Goal: Task Accomplishment & Management: Use online tool/utility

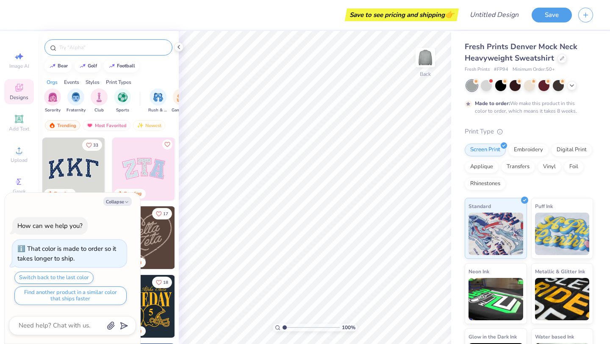
click at [85, 52] on div at bounding box center [108, 47] width 128 height 16
type textarea "x"
click at [84, 48] on input "text" at bounding box center [112, 47] width 108 height 8
type input "UMMC"
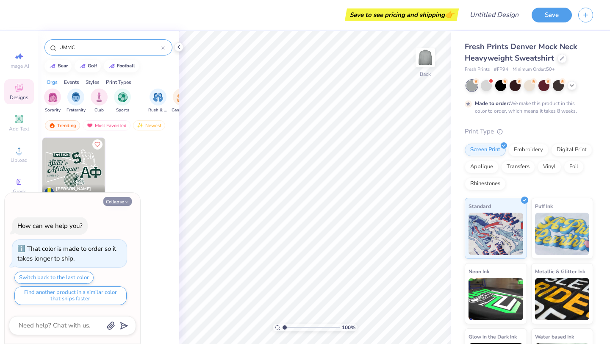
click at [113, 203] on button "Collapse" at bounding box center [117, 201] width 28 height 9
type textarea "x"
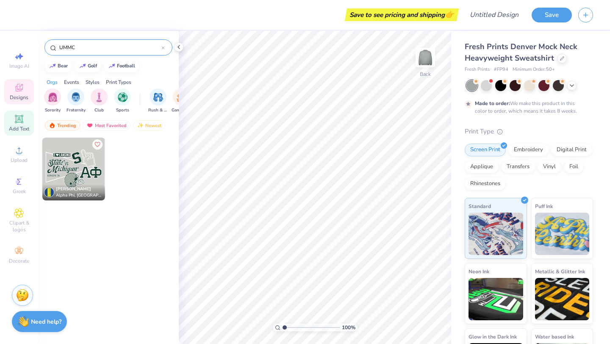
click at [19, 125] on div "Add Text" at bounding box center [19, 123] width 30 height 25
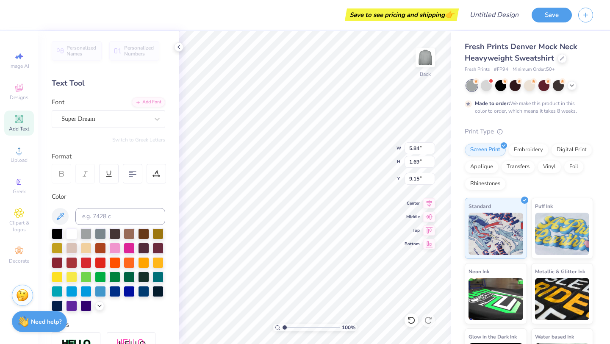
scroll to position [0, 0]
type textarea "UMMC"
click at [116, 118] on div "Super Dream" at bounding box center [105, 118] width 89 height 13
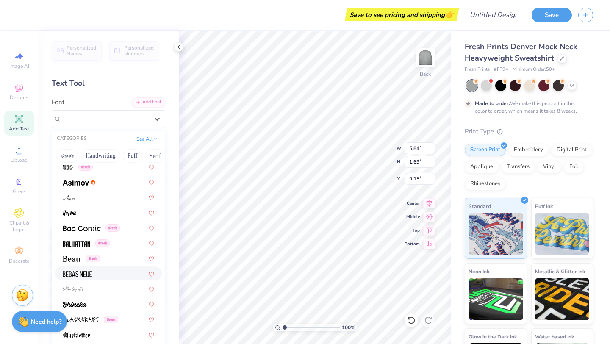
scroll to position [308, 0]
click at [110, 271] on div at bounding box center [109, 274] width 92 height 9
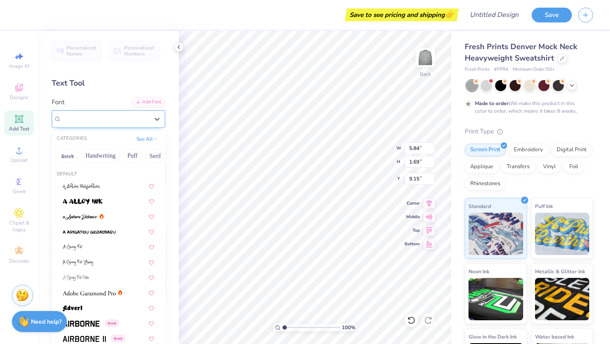
click at [106, 113] on div "Bebas Neue" at bounding box center [105, 118] width 89 height 13
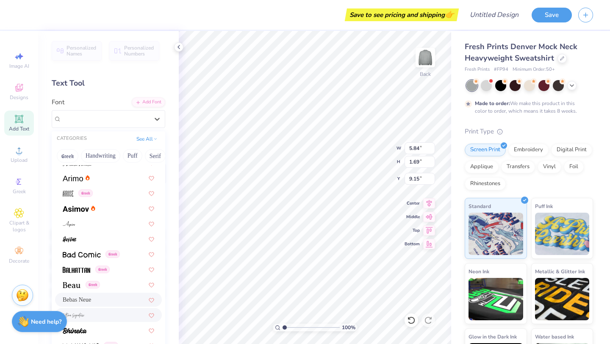
scroll to position [280, 0]
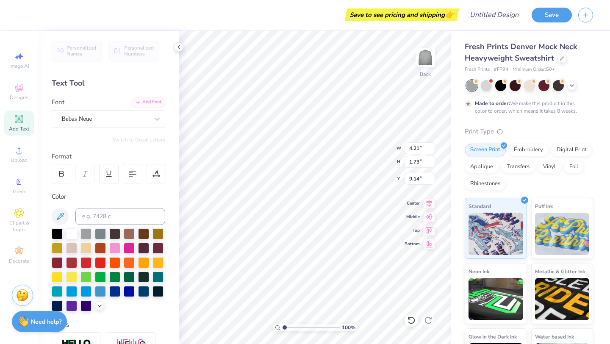
type input "3.88"
type input "6.11"
type input "2.50"
type input "3.00"
click at [17, 119] on icon at bounding box center [19, 119] width 6 height 6
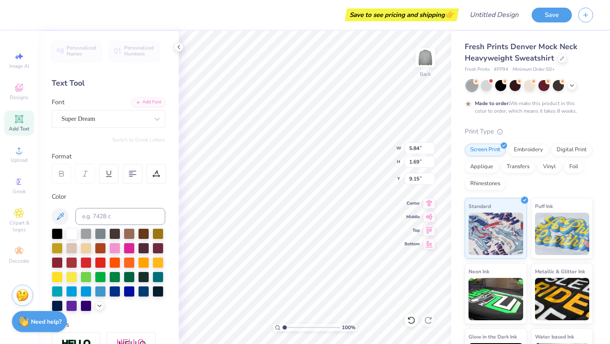
type textarea "Doctor of Physical Therapy"
type input "13.83"
type input "1.02"
type input "6.60"
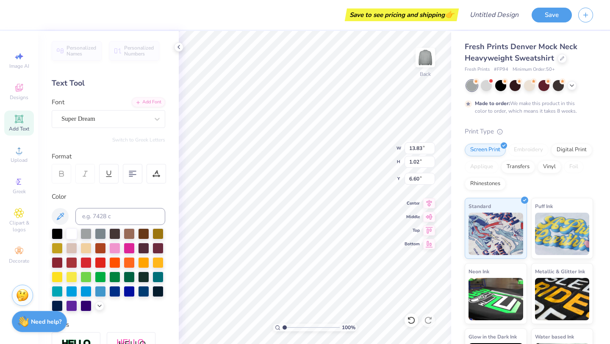
type input "6.11"
type input "2.50"
type input "3.49"
click at [115, 294] on div at bounding box center [114, 290] width 11 height 11
click at [54, 303] on div at bounding box center [57, 305] width 11 height 11
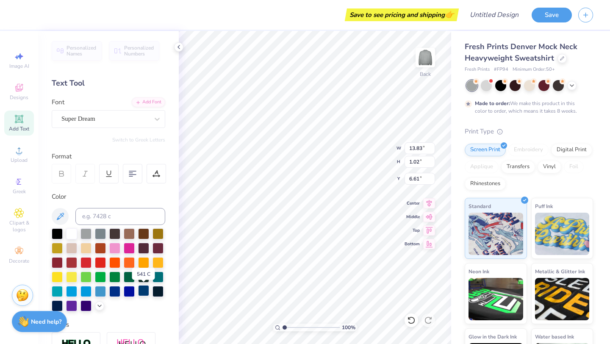
click at [145, 288] on div at bounding box center [143, 290] width 11 height 11
click at [114, 292] on div at bounding box center [114, 290] width 11 height 11
click at [118, 292] on div at bounding box center [114, 290] width 11 height 11
click at [72, 231] on div at bounding box center [71, 233] width 11 height 11
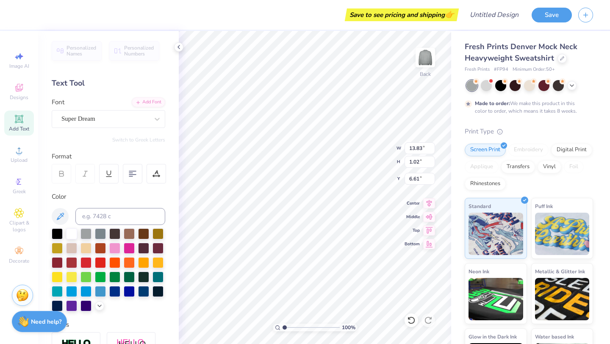
scroll to position [0, 0]
click at [114, 292] on div at bounding box center [114, 290] width 11 height 11
type input "7.34"
type input "3.01"
type input "3.60"
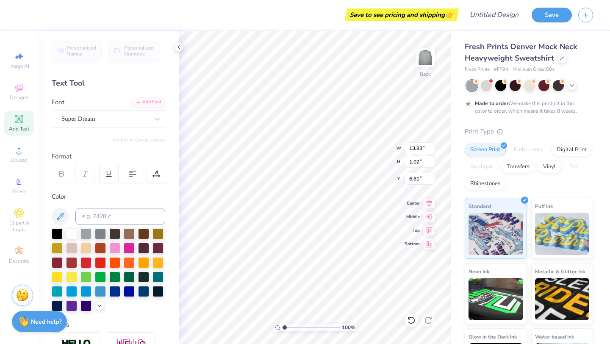
type input "6.95"
click at [114, 117] on div "Super Dream" at bounding box center [105, 118] width 89 height 13
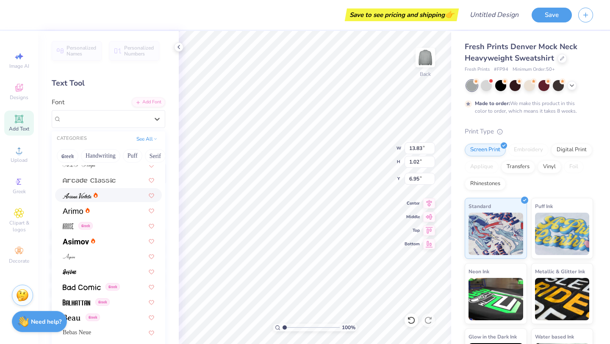
scroll to position [251, 0]
click at [68, 230] on div "Greek" at bounding box center [108, 225] width 107 height 14
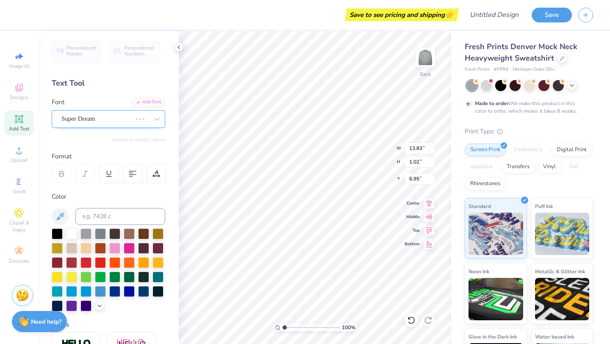
click at [110, 118] on div "Super Dream" at bounding box center [97, 118] width 72 height 13
click at [110, 118] on div "Super Dream" at bounding box center [96, 119] width 70 height 10
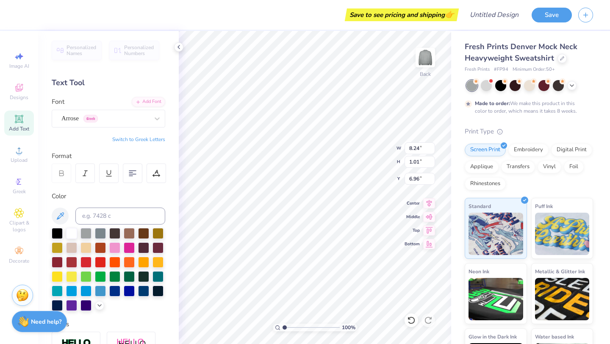
type input "7.30"
click at [99, 122] on div "Arrose Greek" at bounding box center [105, 118] width 89 height 13
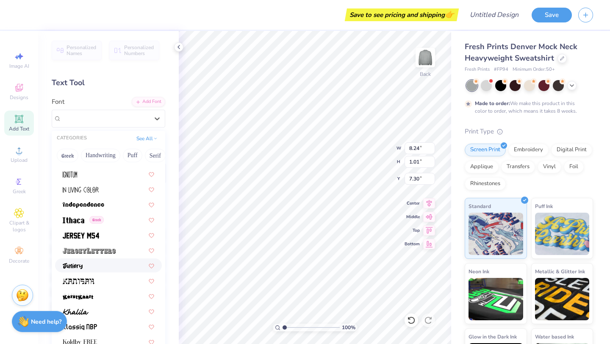
scroll to position [2246, 0]
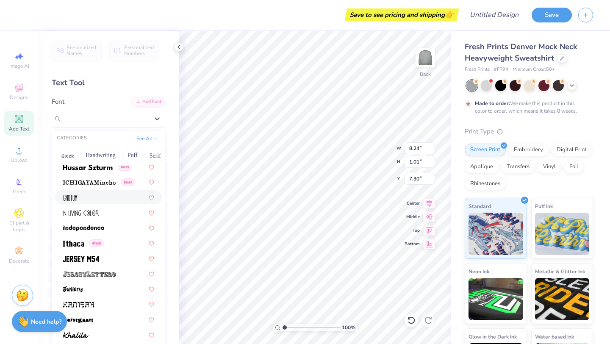
click at [64, 198] on img at bounding box center [70, 198] width 14 height 6
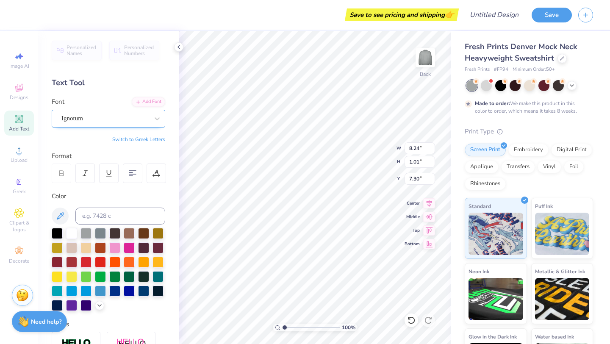
click at [77, 126] on div "Ignotum" at bounding box center [109, 119] width 114 height 18
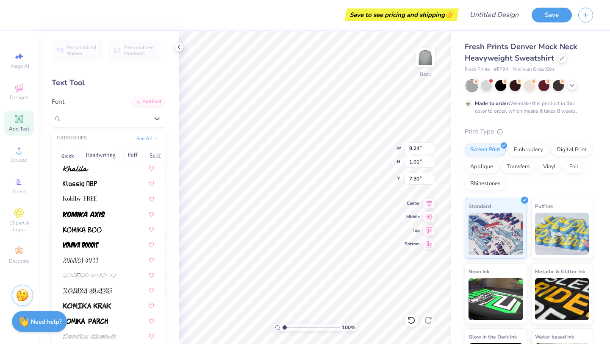
scroll to position [2497, 0]
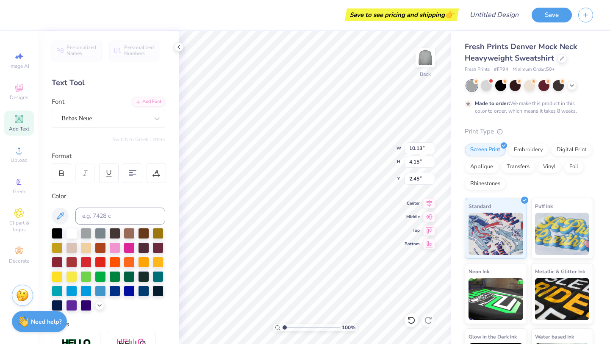
type input "10.13"
type input "4.15"
type input "3.00"
click at [80, 110] on div "Bebas Neue" at bounding box center [109, 119] width 114 height 18
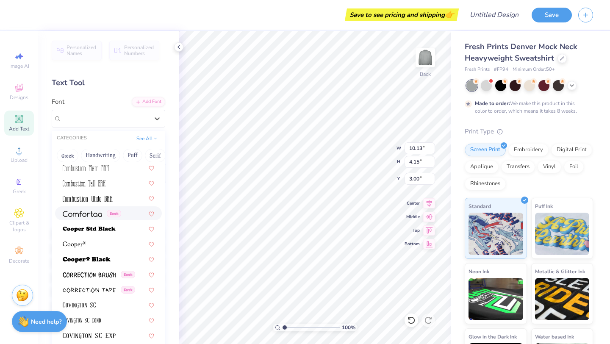
scroll to position [1245, 0]
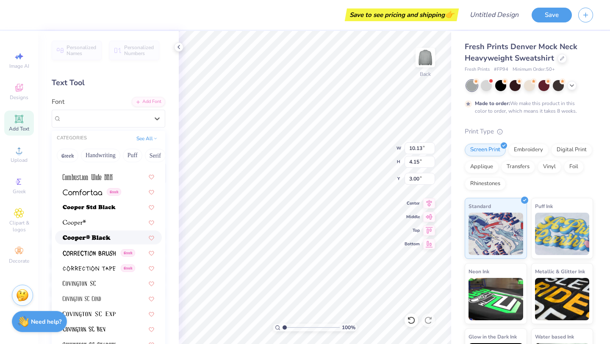
click at [95, 238] on img at bounding box center [87, 238] width 48 height 6
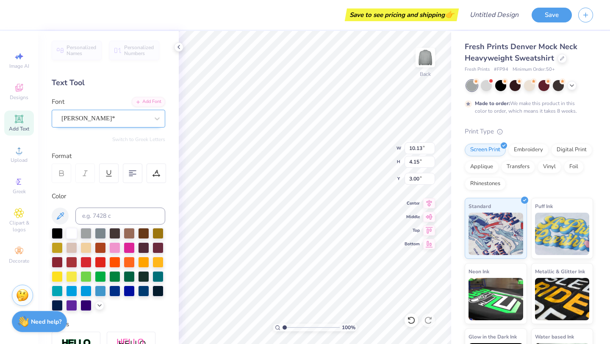
click at [115, 113] on div at bounding box center [104, 118] width 87 height 11
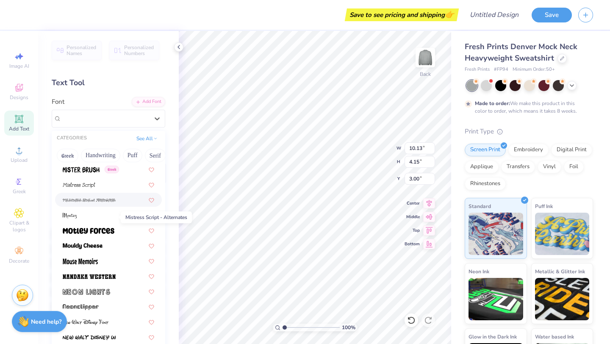
scroll to position [3123, 0]
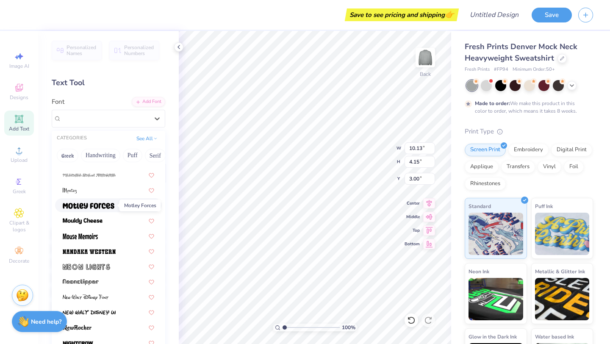
click at [87, 208] on img at bounding box center [89, 206] width 52 height 6
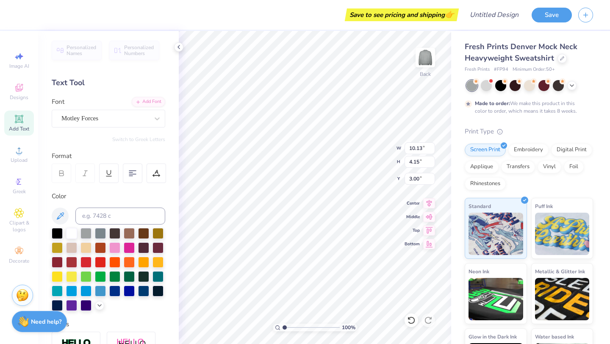
scroll to position [0, 0]
type input "10.60"
type input "3.16"
type input "3.00"
type input "9.71"
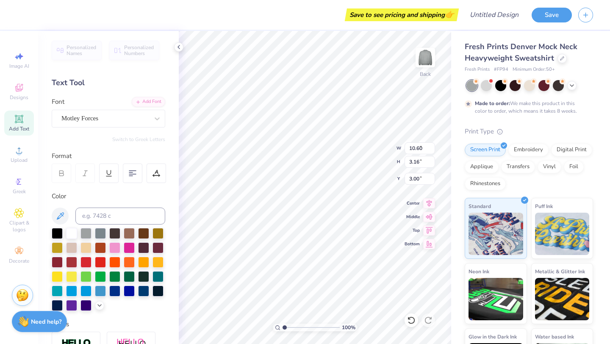
type input "2.90"
click at [116, 119] on div "Motley Forces" at bounding box center [105, 118] width 89 height 13
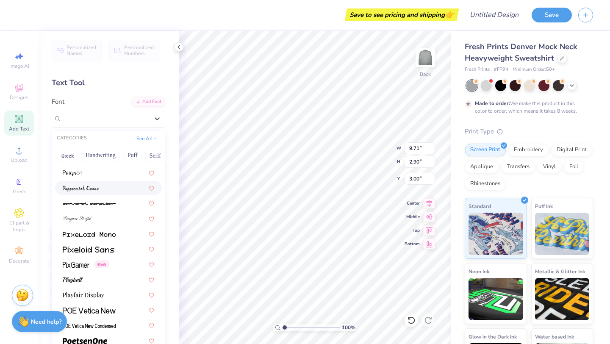
scroll to position [3491, 0]
click at [114, 293] on div at bounding box center [109, 294] width 92 height 9
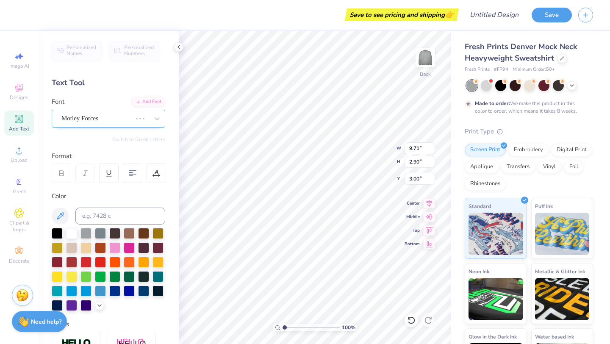
click at [139, 119] on div at bounding box center [140, 118] width 15 height 8
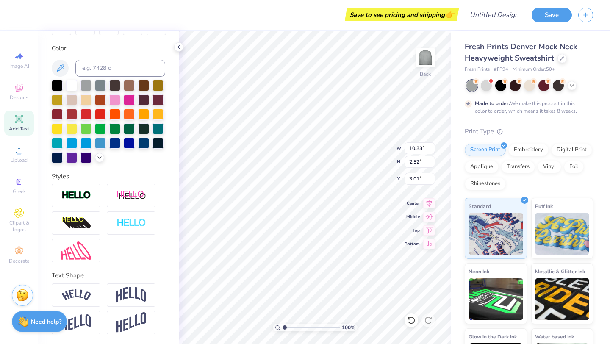
type input "10.33"
type input "2.52"
type input "3.00"
type input "12.66"
type input "1.27"
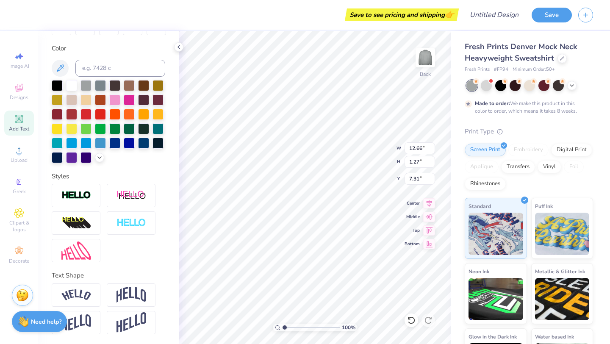
type input "6.08"
type input "9.54"
type input "0.96"
type input "10.33"
type input "2.52"
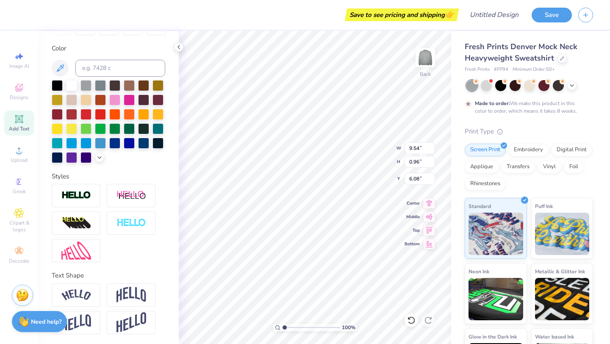
type input "3.00"
type input "11.05"
type input "2.70"
type input "6.16"
type input "9.03"
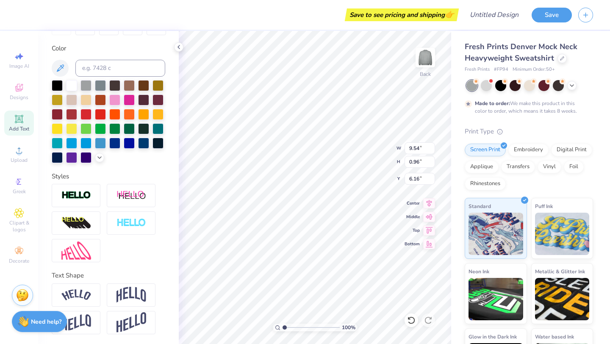
type input "0.91"
type input "6.54"
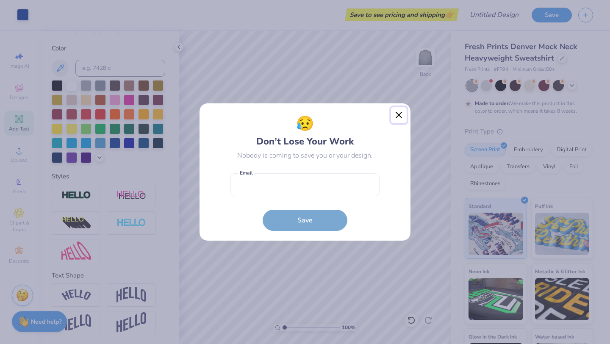
click at [400, 114] on button "Close" at bounding box center [399, 115] width 16 height 16
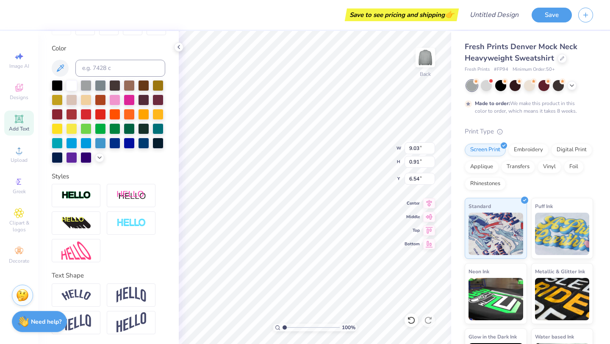
type input "6.46"
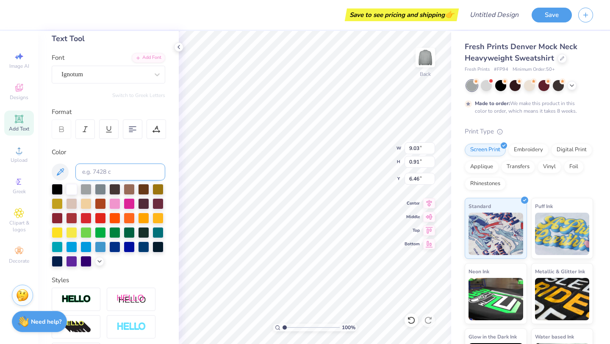
scroll to position [41, 0]
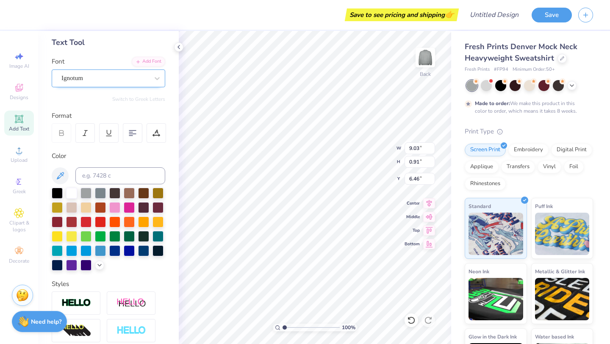
click at [110, 78] on div "Ignotum" at bounding box center [105, 78] width 89 height 13
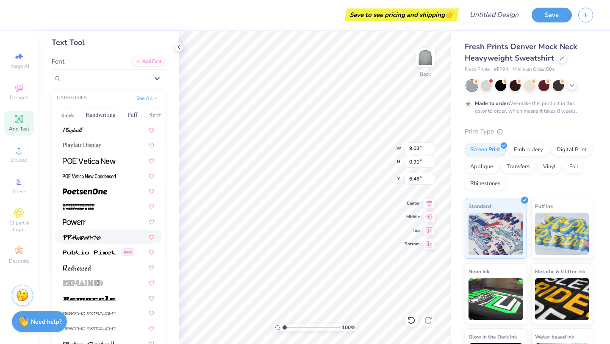
scroll to position [3601, 0]
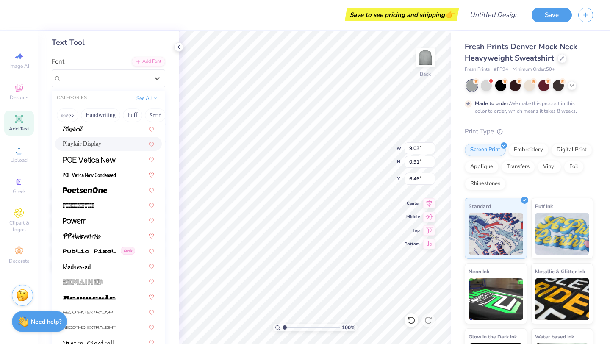
click at [97, 148] on div "Playfair Display" at bounding box center [108, 144] width 107 height 14
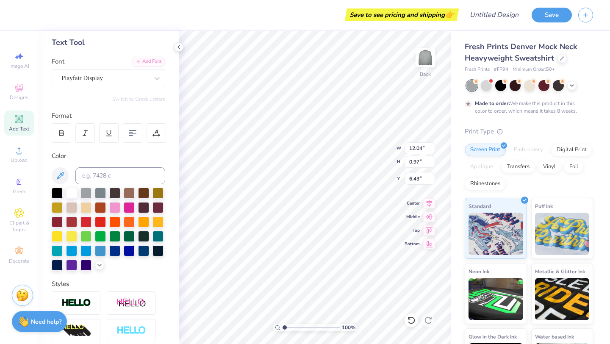
type input "6.50"
click at [486, 84] on div at bounding box center [486, 84] width 11 height 11
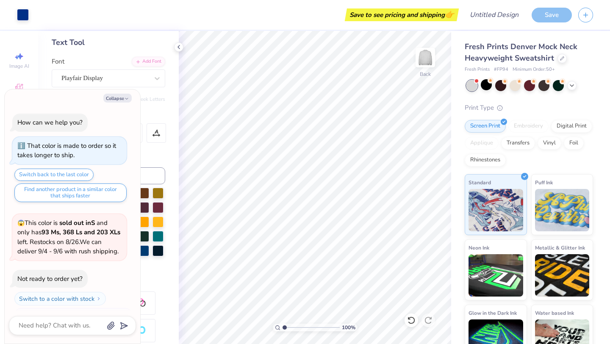
scroll to position [178, 0]
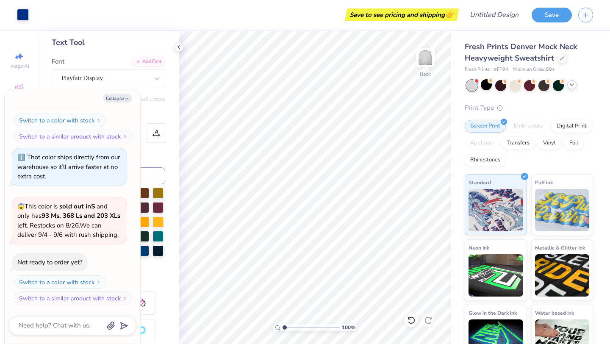
click at [573, 85] on icon at bounding box center [572, 84] width 7 height 7
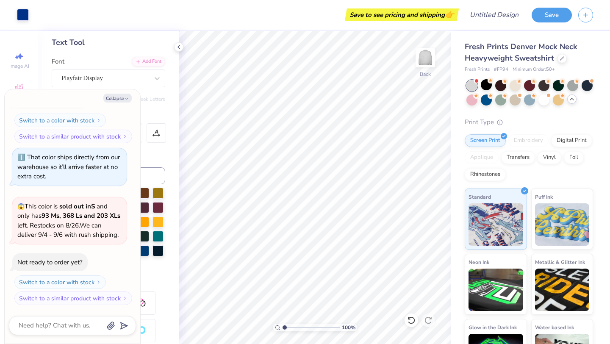
click at [486, 107] on div "Fresh Prints Denver Mock Neck Heavyweight Sweatshirt Fresh Prints # FP94 Minimu…" at bounding box center [529, 210] width 128 height 339
click at [486, 104] on div at bounding box center [486, 99] width 11 height 11
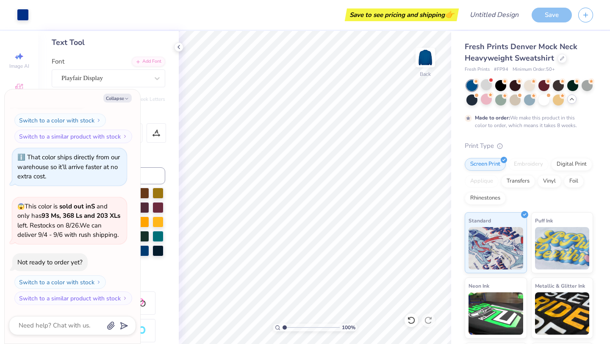
scroll to position [249, 0]
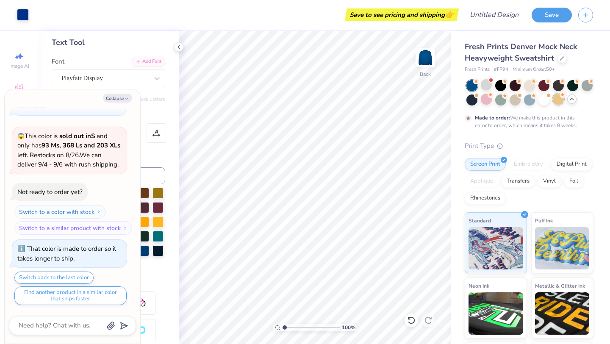
click at [561, 99] on div at bounding box center [558, 99] width 11 height 11
click at [545, 99] on div at bounding box center [544, 99] width 11 height 11
click at [541, 100] on div at bounding box center [544, 99] width 11 height 11
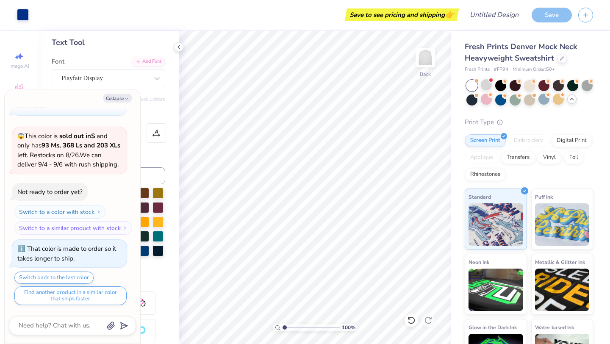
scroll to position [401, 0]
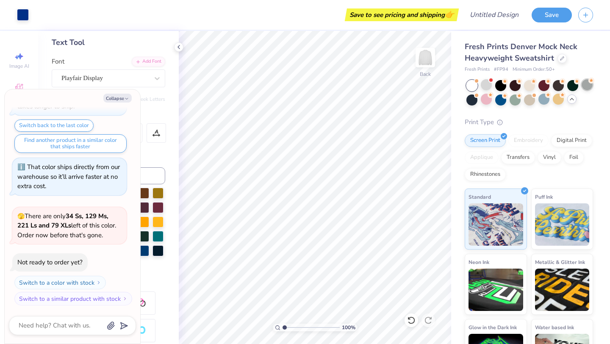
click at [585, 86] on div at bounding box center [587, 84] width 11 height 11
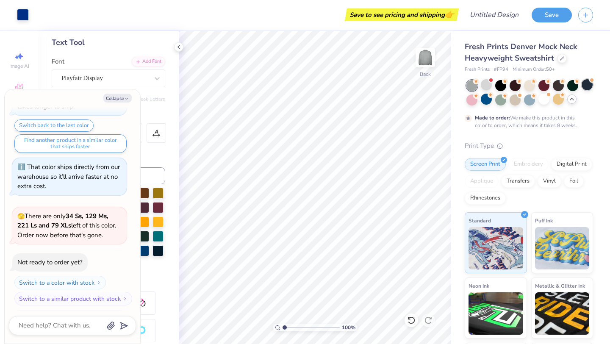
scroll to position [471, 0]
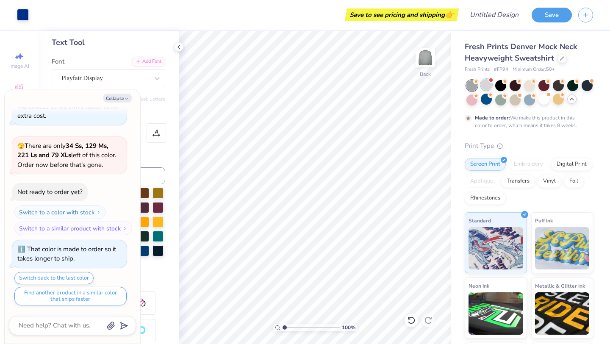
click at [484, 85] on div at bounding box center [486, 84] width 11 height 11
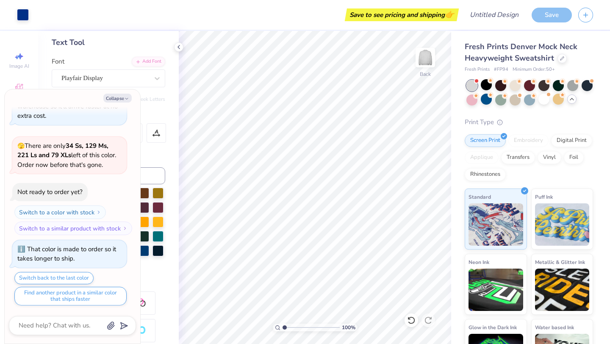
scroll to position [633, 0]
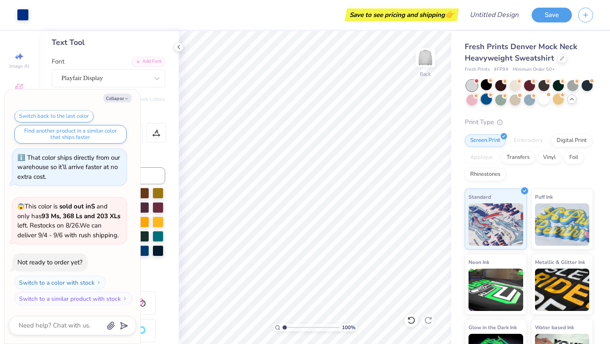
click at [486, 103] on div at bounding box center [486, 99] width 11 height 11
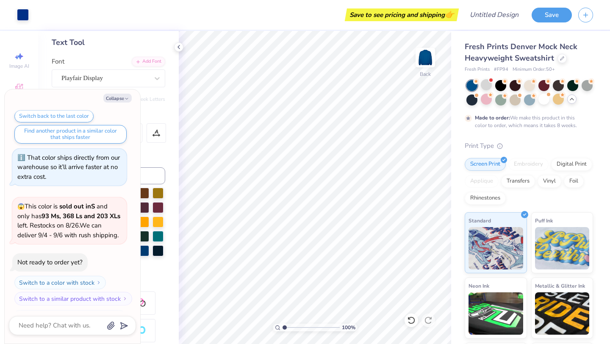
scroll to position [703, 0]
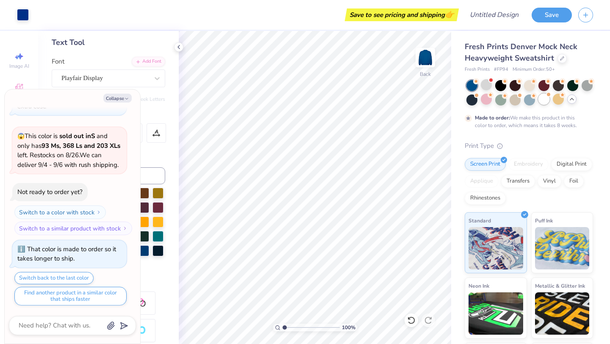
click at [547, 100] on div at bounding box center [544, 99] width 11 height 11
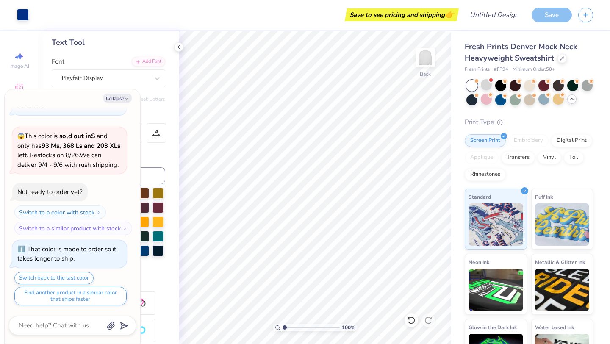
scroll to position [856, 0]
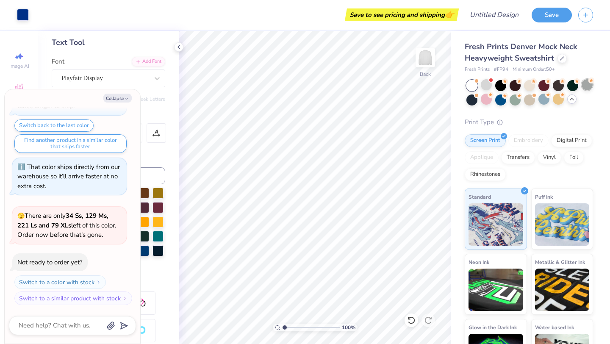
click at [584, 86] on div at bounding box center [587, 84] width 11 height 11
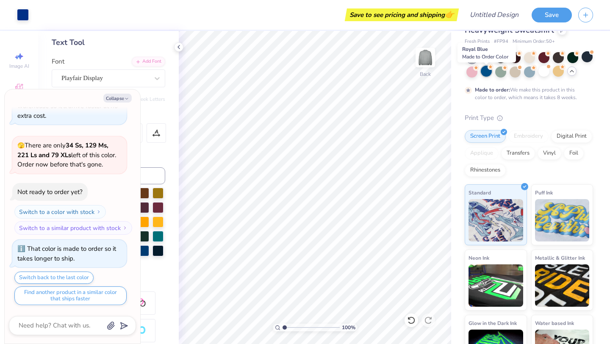
scroll to position [29, 0]
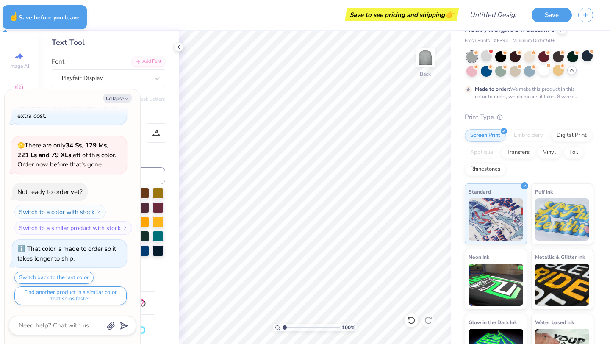
type textarea "x"
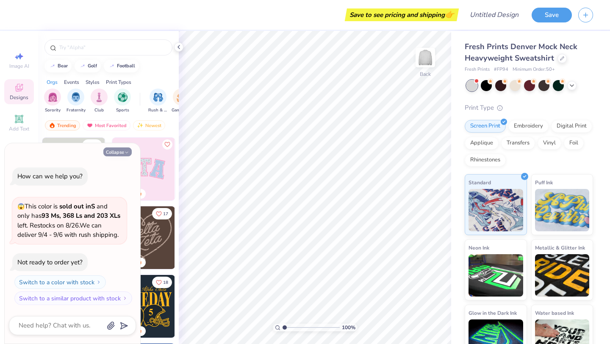
click at [114, 152] on button "Collapse" at bounding box center [117, 151] width 28 height 9
type textarea "x"
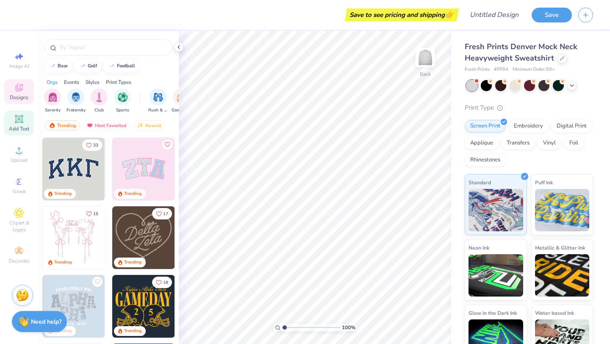
click at [24, 125] on span "Add Text" at bounding box center [19, 128] width 20 height 7
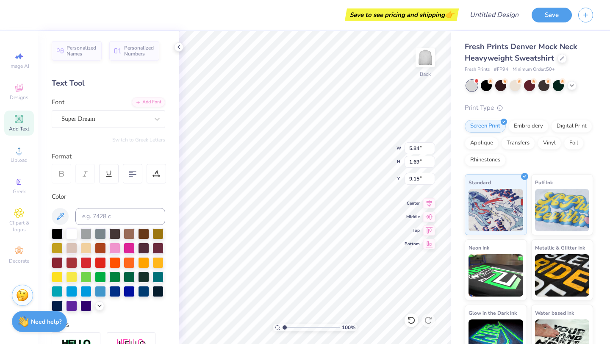
type textarea "DOCTOR"
type input "2.15"
type input "11.56"
type input "2.19"
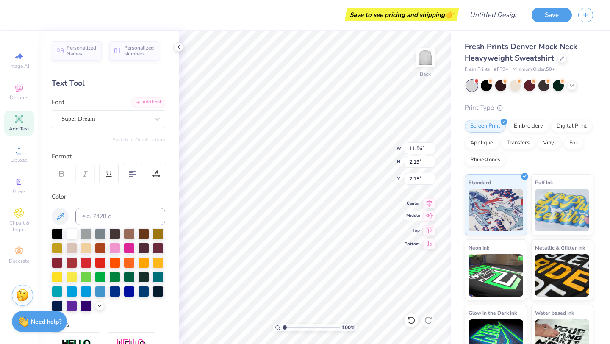
type input "3.00"
click at [109, 120] on div "Super Dream" at bounding box center [105, 118] width 89 height 13
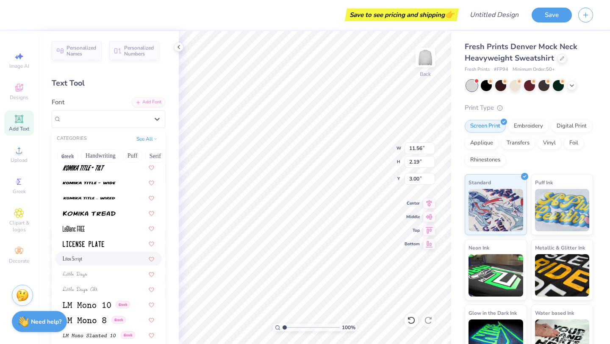
scroll to position [2755, 0]
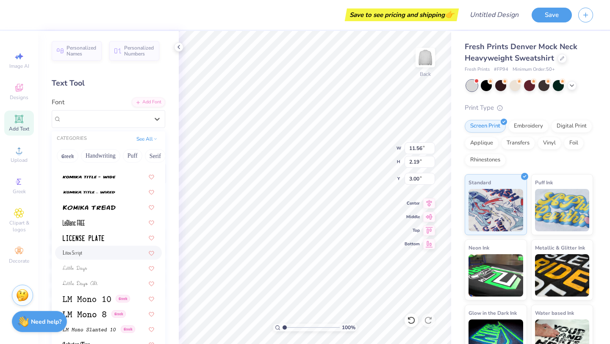
click at [102, 254] on div at bounding box center [109, 252] width 92 height 9
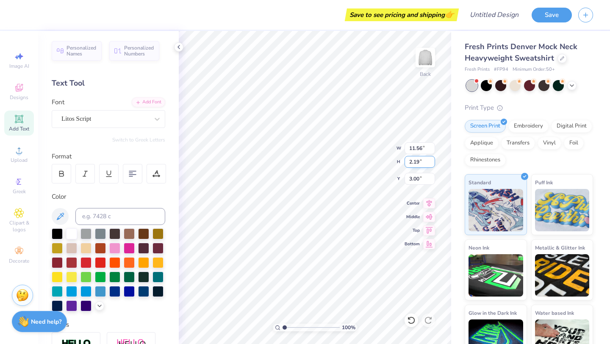
type input "2.18"
click at [432, 165] on input "2.18" at bounding box center [420, 162] width 31 height 12
type input "10.71"
type input "2.91"
click at [432, 165] on input "2.17" at bounding box center [420, 162] width 31 height 12
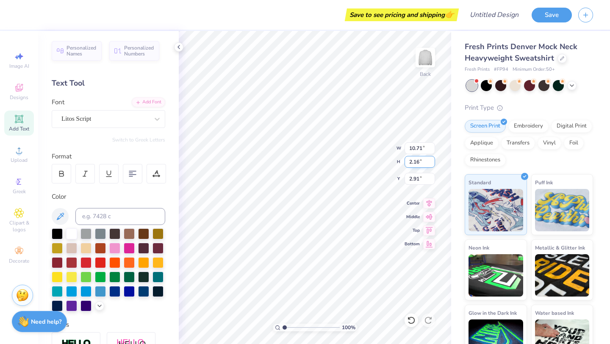
click at [432, 165] on input "2.16" at bounding box center [420, 162] width 31 height 12
click at [431, 160] on input "2.17" at bounding box center [420, 162] width 31 height 12
click at [431, 160] on input "2.18" at bounding box center [420, 162] width 31 height 12
type input "2.19"
click at [431, 160] on input "2.19" at bounding box center [420, 162] width 31 height 12
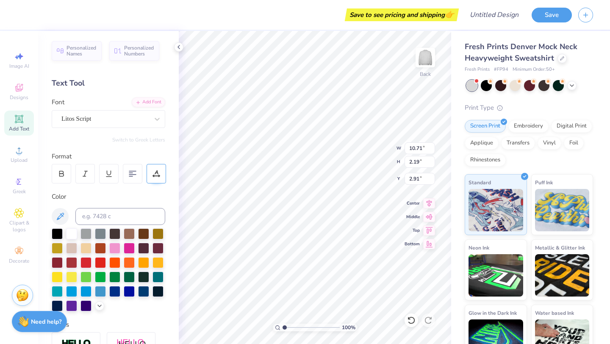
type input "9.90"
type input "3.00"
click at [153, 171] on icon at bounding box center [157, 174] width 8 height 8
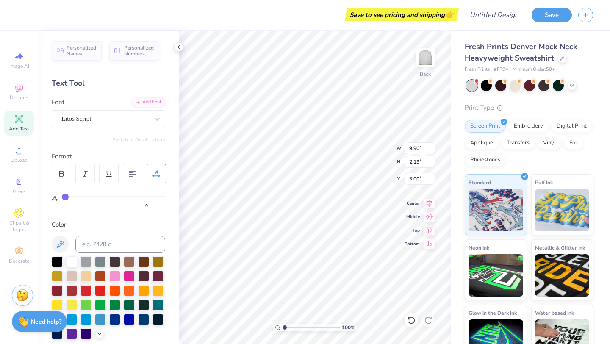
click at [153, 171] on icon at bounding box center [157, 174] width 8 height 8
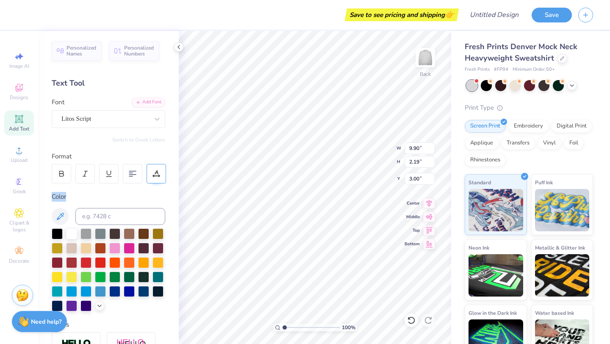
click at [153, 171] on icon at bounding box center [157, 174] width 8 height 8
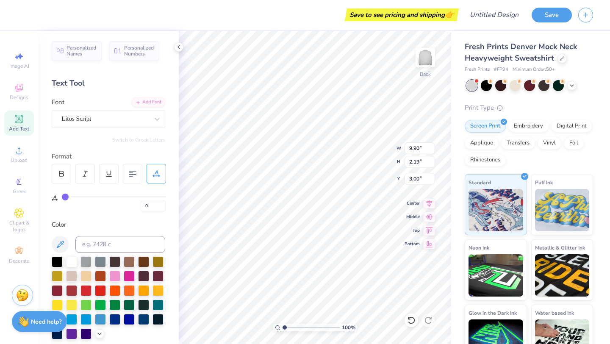
click at [153, 171] on icon at bounding box center [157, 174] width 8 height 8
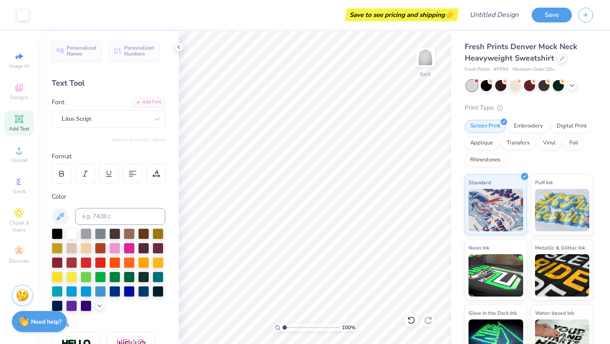
click at [18, 127] on span "Add Text" at bounding box center [19, 128] width 20 height 7
type textarea "UMMC"
click at [106, 116] on div "Super Dream" at bounding box center [105, 118] width 89 height 13
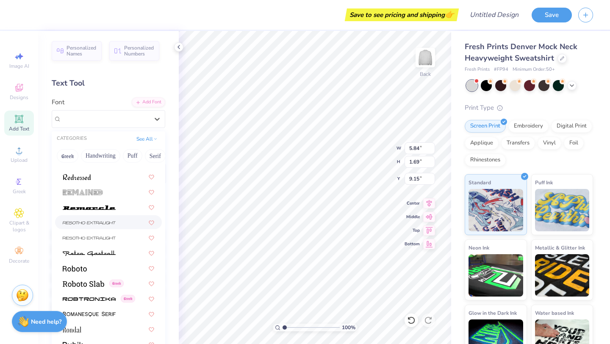
scroll to position [3733, 0]
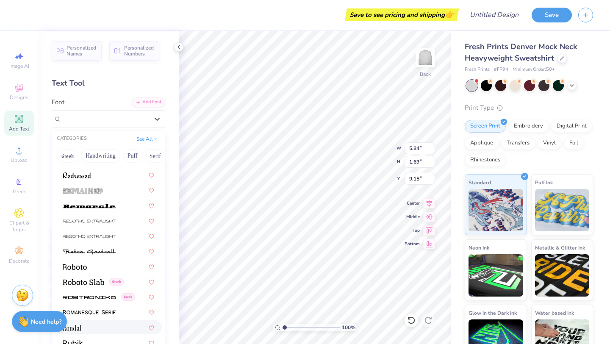
click at [89, 323] on div at bounding box center [109, 327] width 92 height 9
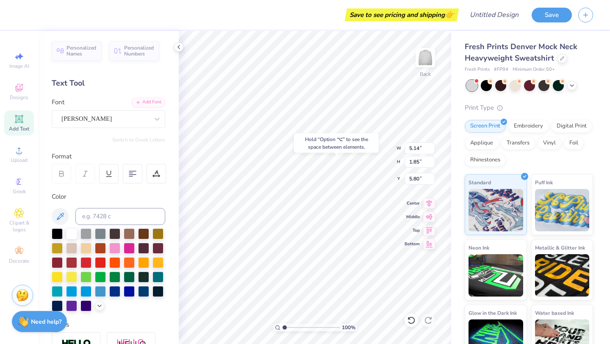
type input "5.80"
type input "4.08"
type input "1.47"
type input "5.78"
click at [112, 291] on div at bounding box center [114, 290] width 11 height 11
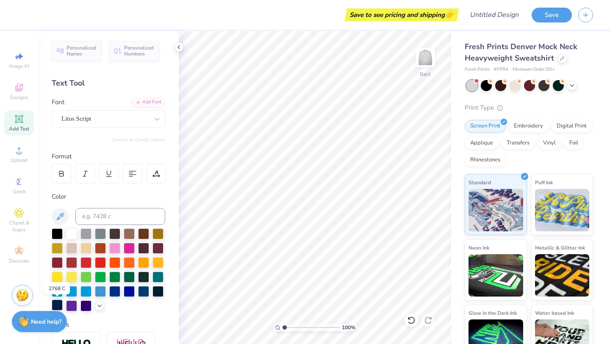
click at [60, 306] on div at bounding box center [57, 305] width 11 height 11
click at [24, 121] on div "Add Text" at bounding box center [19, 123] width 30 height 25
type textarea "UMMC"
click at [55, 302] on div at bounding box center [57, 305] width 11 height 11
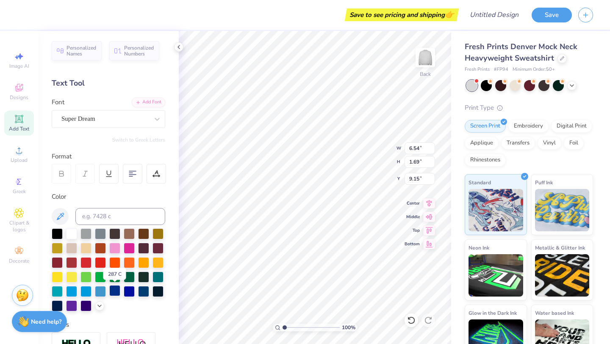
click at [112, 289] on div at bounding box center [114, 290] width 11 height 11
click at [144, 294] on div at bounding box center [143, 290] width 11 height 11
click at [60, 303] on div at bounding box center [57, 305] width 11 height 11
click at [145, 289] on div at bounding box center [143, 290] width 11 height 11
click at [117, 128] on div "Personalized Names Personalized Numbers Text Tool Add Font Font Super Dream Swi…" at bounding box center [108, 187] width 141 height 313
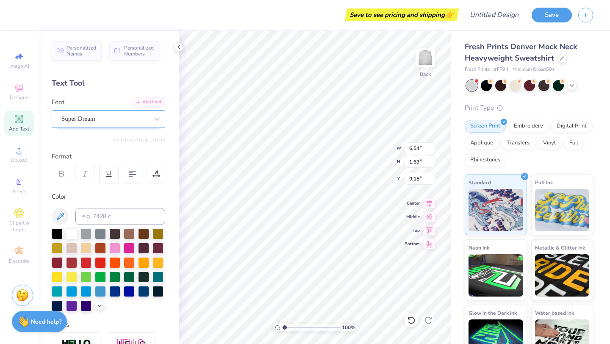
click at [116, 114] on div "Super Dream" at bounding box center [105, 118] width 89 height 13
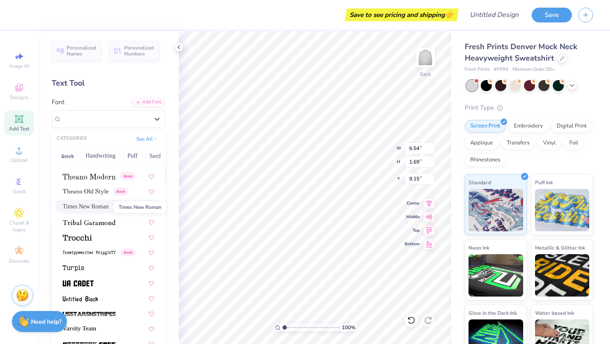
scroll to position [4387, 0]
click at [88, 178] on img at bounding box center [89, 178] width 53 height 6
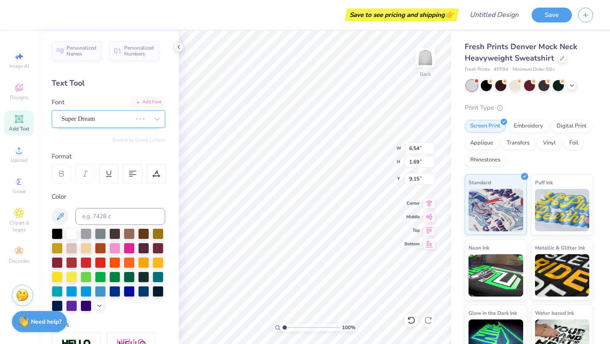
click at [108, 119] on div "Super Dream" at bounding box center [97, 118] width 72 height 13
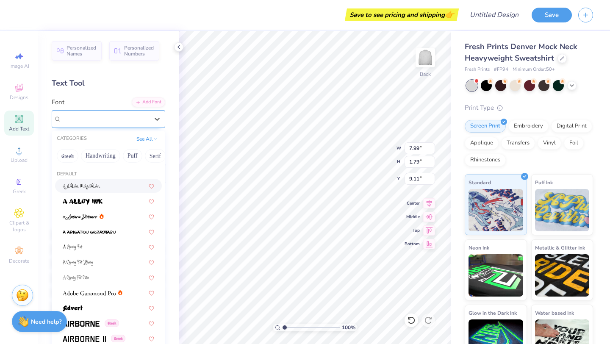
type input "7.99"
type input "1.79"
type input "9.11"
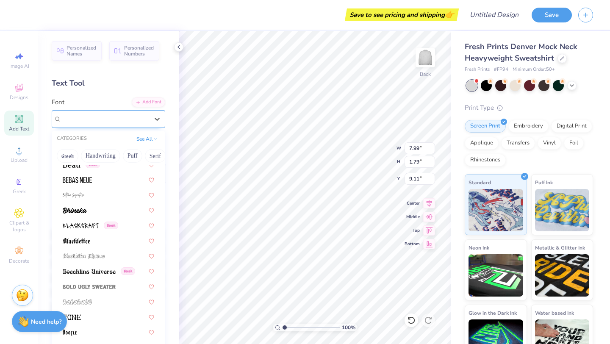
scroll to position [514, 0]
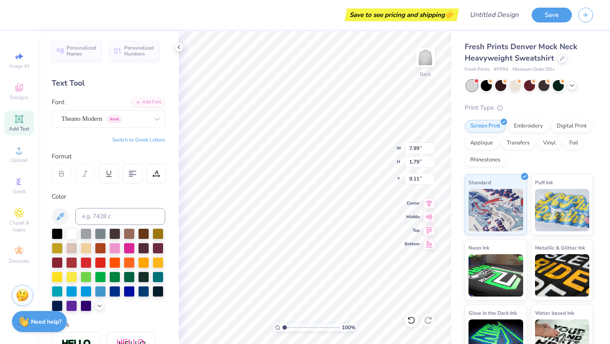
type input "3.96"
click at [132, 119] on div "Theano Modern Greek" at bounding box center [105, 118] width 89 height 13
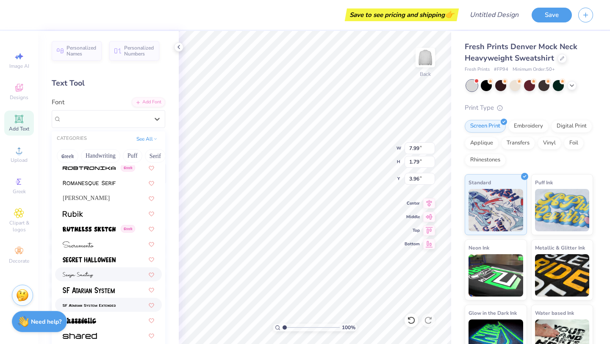
scroll to position [3858, 0]
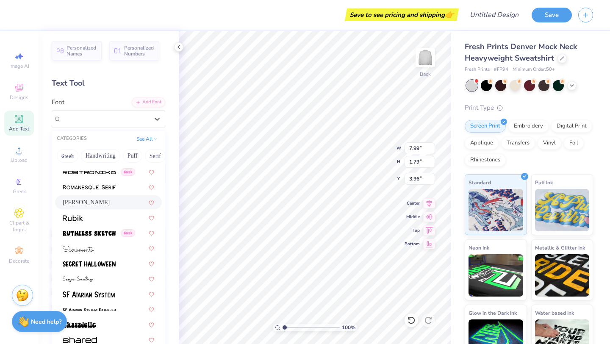
click at [96, 201] on div "Rondal" at bounding box center [109, 202] width 92 height 9
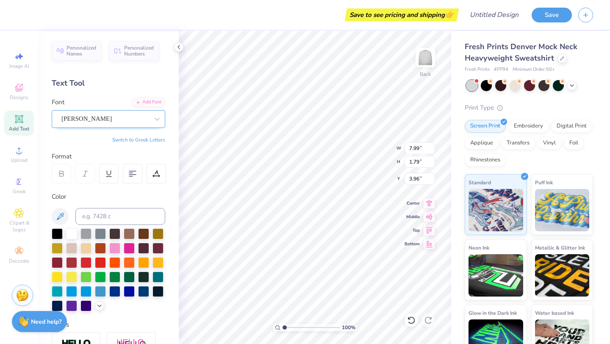
click at [79, 114] on div at bounding box center [104, 118] width 87 height 11
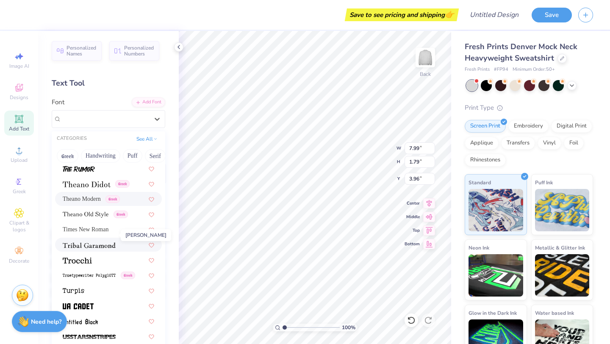
scroll to position [4404, 0]
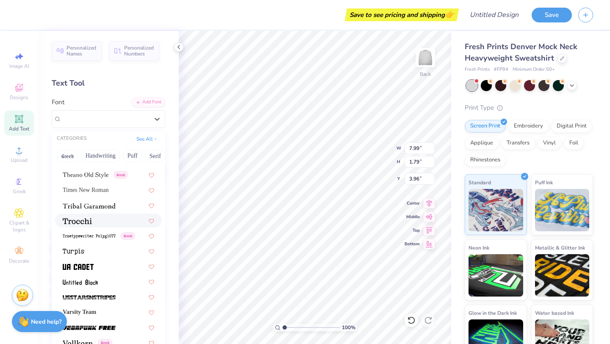
click at [86, 226] on div at bounding box center [108, 221] width 107 height 14
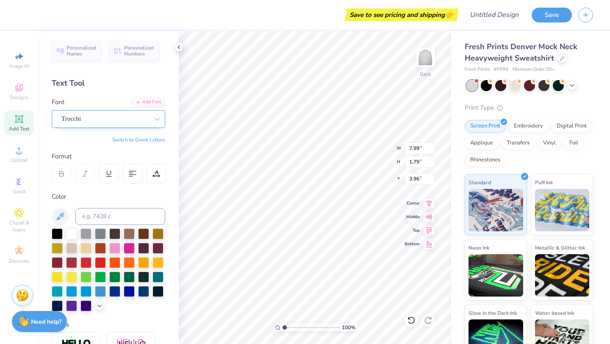
click at [89, 119] on div "Trocchi" at bounding box center [105, 118] width 89 height 13
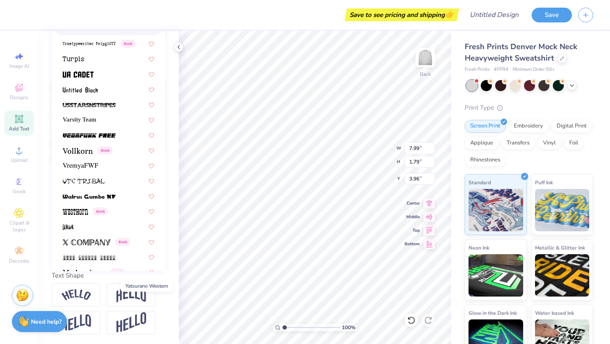
scroll to position [4450, 0]
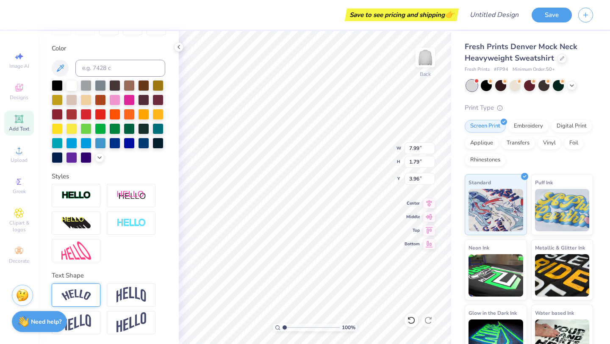
click at [90, 285] on div at bounding box center [76, 294] width 49 height 23
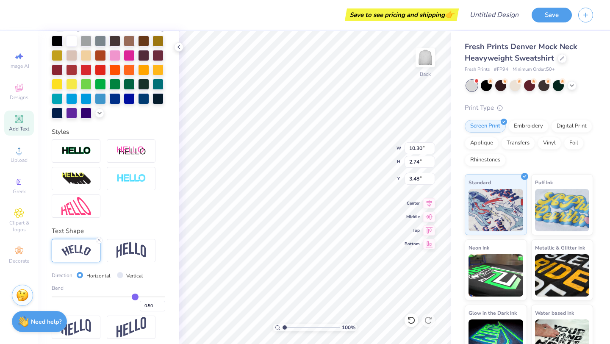
scroll to position [198, 0]
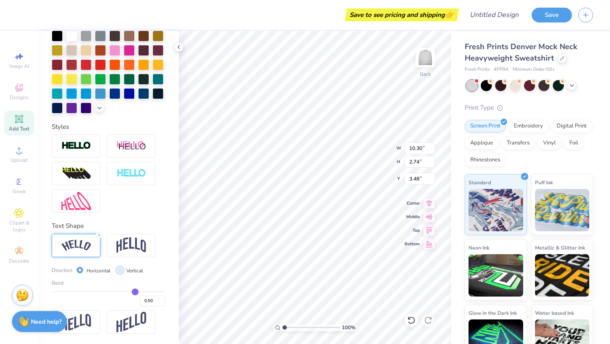
click at [120, 269] on input "Vertical" at bounding box center [120, 270] width 6 height 6
radio input "true"
type input "7.86"
type input "12.46"
type input "0.53"
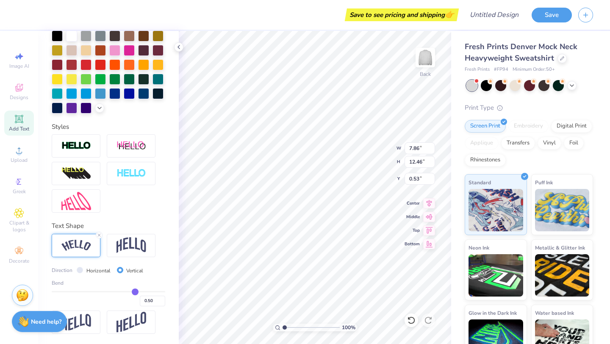
click at [73, 272] on div "Direction Horizontal Vertical" at bounding box center [101, 271] width 98 height 10
click at [78, 272] on input "Horizontal" at bounding box center [80, 270] width 6 height 6
radio input "true"
type input "10.30"
type input "2.74"
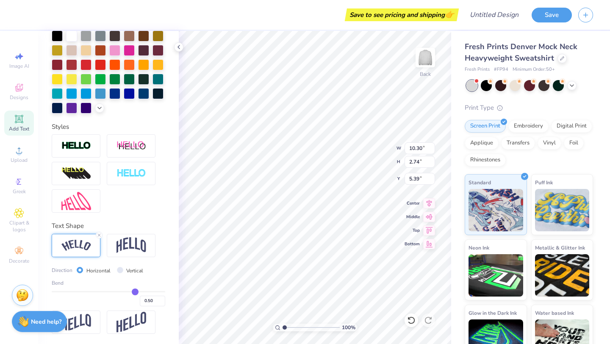
type input "3.63"
click at [83, 271] on div "Horizontal" at bounding box center [94, 271] width 34 height 10
click at [82, 271] on input "Horizontal" at bounding box center [80, 270] width 6 height 6
type input "0.49"
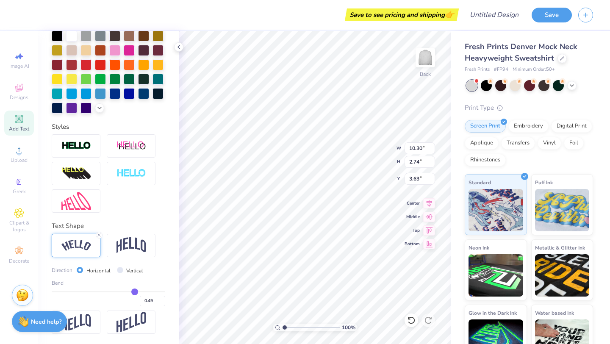
type input "0.43"
type input "0.32"
type input "0.2"
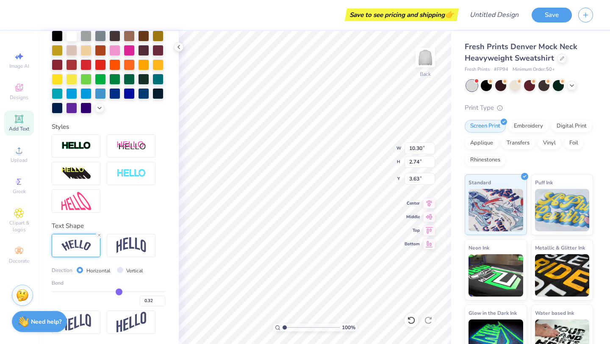
type input "0.20"
type input "0.04"
type input "-0.02"
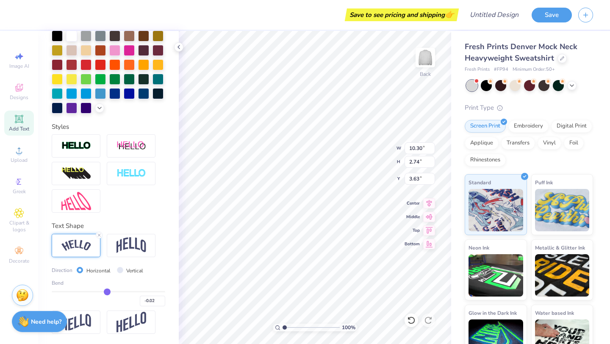
type input "-0.03"
type input "-0.05"
type input "-0.08"
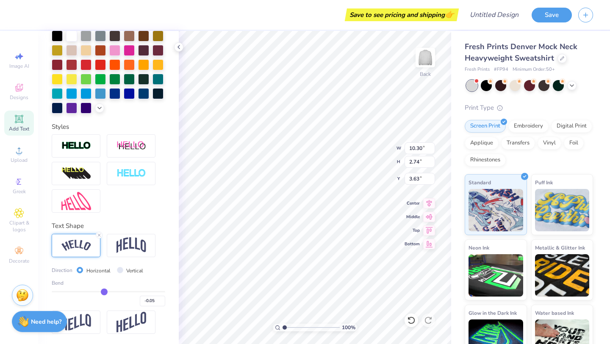
type input "-0.08"
type input "-0.1"
type input "-0.10"
type input "-0.12"
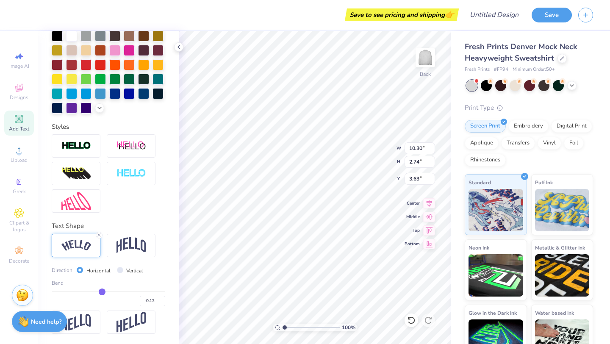
type input "-0.13"
type input "-0.12"
type input "-0.11"
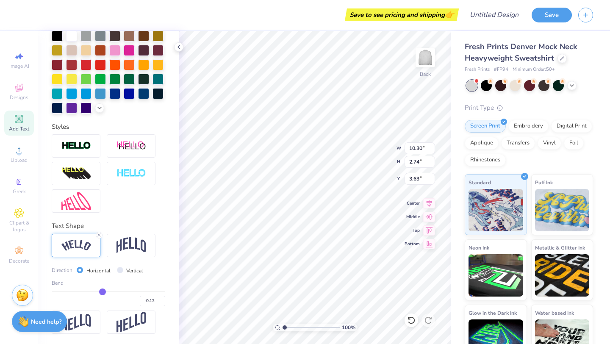
type input "-0.11"
type input "-0.1"
type input "-0.10"
type input "-0.09"
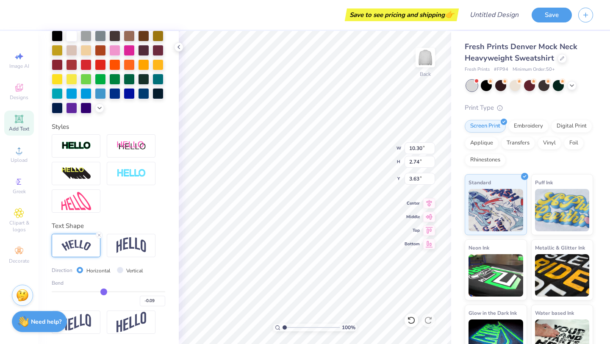
type input "-0.08"
type input "-0.07"
type input "-0.06"
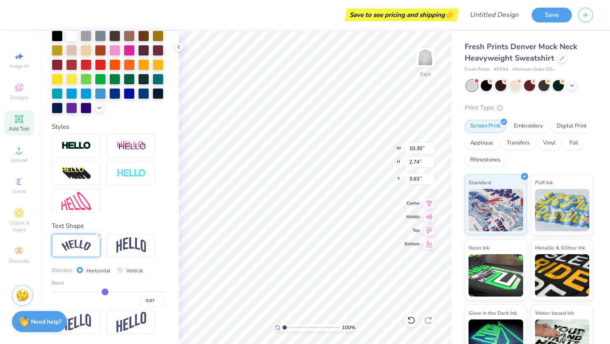
type input "-0.06"
type input "-0.05"
type input "-0.04"
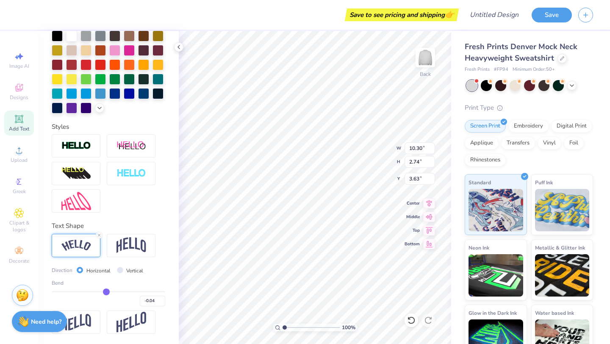
type input "-0.05"
type input "-0.06"
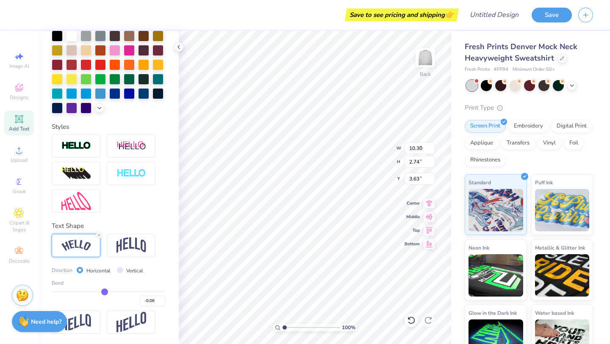
type input "-0.07"
type input "8.21"
type input "1.84"
type input "4.08"
type input "-0.06"
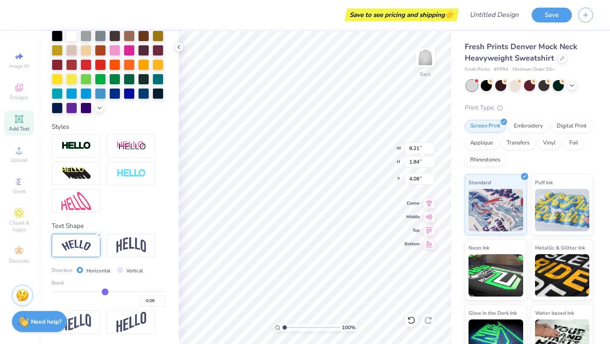
type input "-0.07"
type input "-0.06"
type input "-0.05"
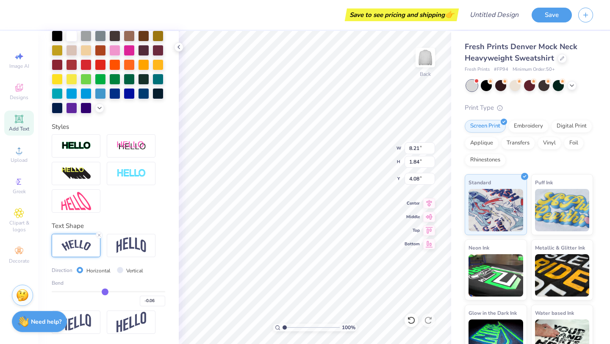
type input "-0.05"
type input "-0.04"
type input "-0.03"
type input "8.17"
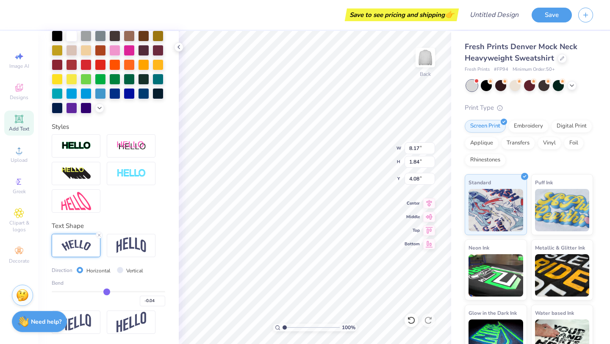
type input "-0.03"
type input "-0.02"
type input "-0.01"
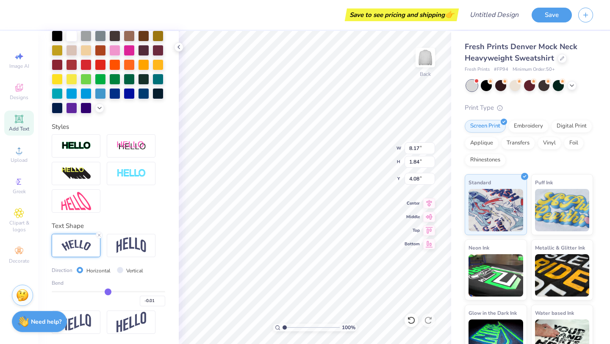
type input "0"
type input "0.00"
type input "0.01"
type input "0.02"
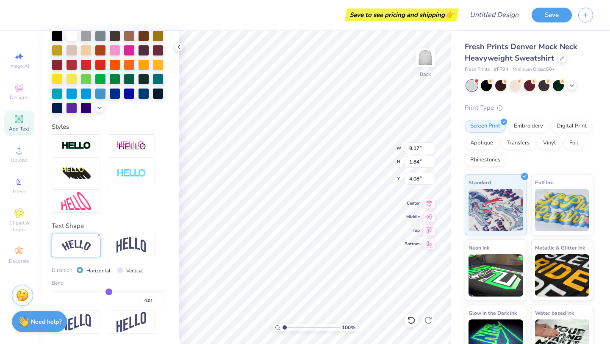
type input "0.02"
type input "0.03"
type input "0.04"
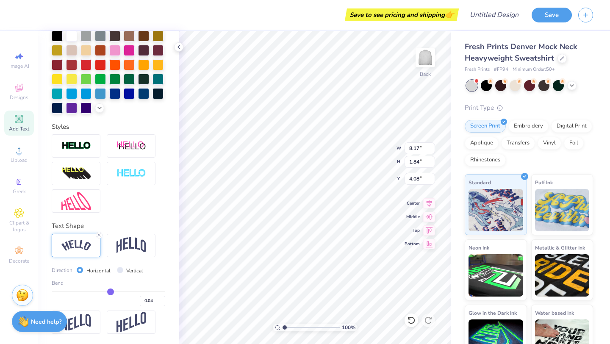
type input "0.03"
type input "0.04"
type input "0.05"
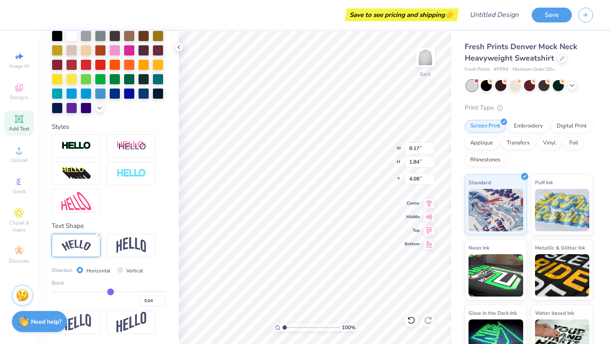
type input "0.05"
type input "0.06"
type input "0.07"
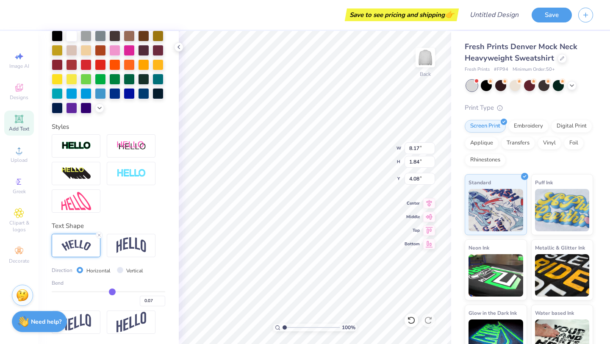
type input "0.1"
type input "0.10"
type input "0.13"
type input "0.17"
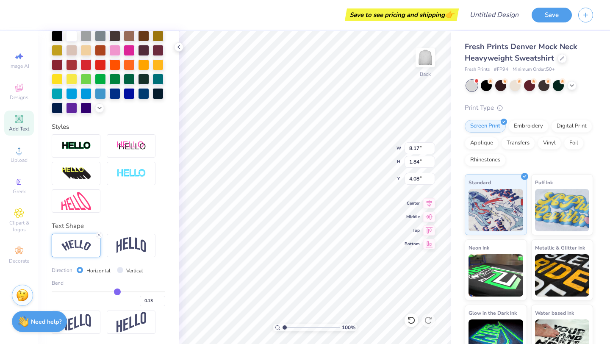
type input "0.17"
type input "0.21"
type input "0.24"
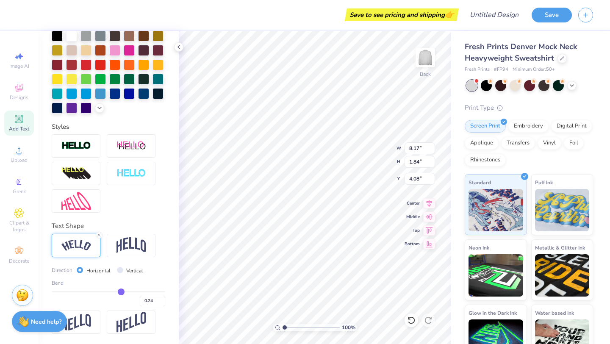
type input "0.26"
type input "0.27"
type input "0.28"
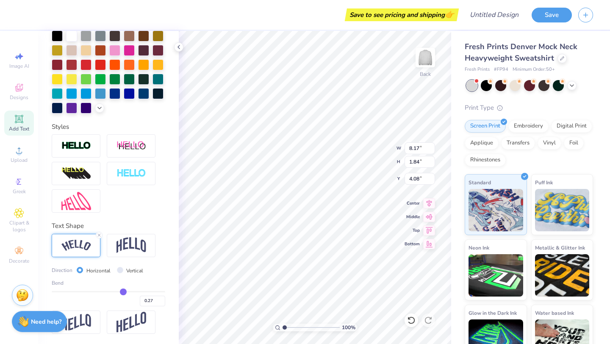
type input "0.28"
type input "0.29"
type input "0.33"
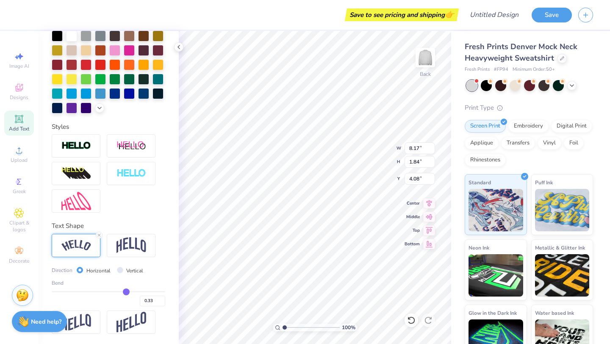
type input "0.39"
type input "0.48"
type input "0.58"
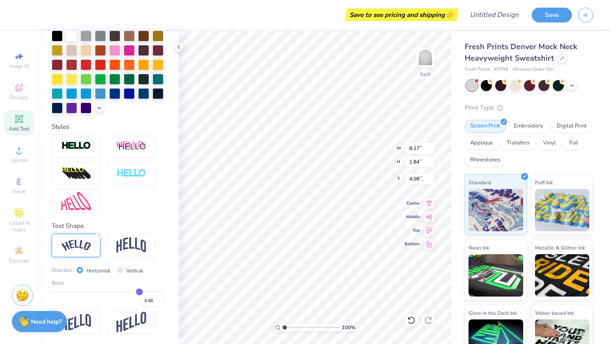
type input "0.58"
type input "0.66"
type input "0.7"
type input "0.70"
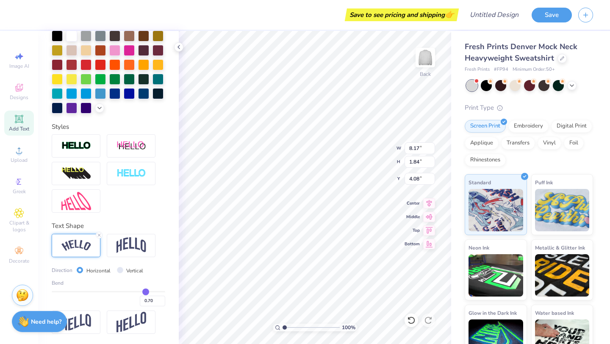
type input "0.73"
type input "0.74"
type input "0.75"
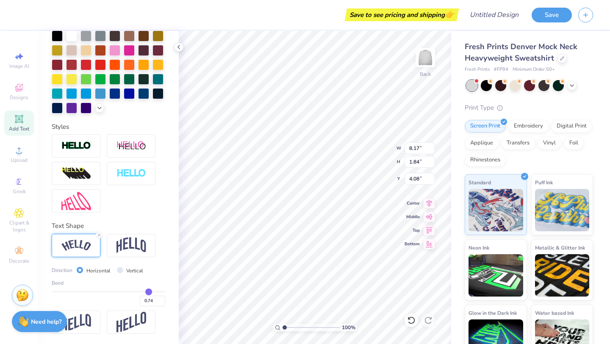
type input "0.75"
type input "0.73"
type input "0.67"
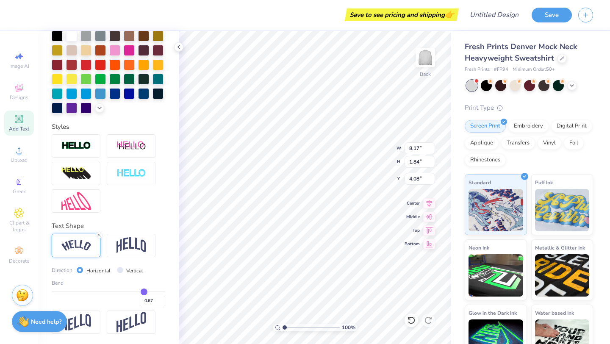
type input "0.59"
type input "0.5"
type input "0.50"
type input "0.41"
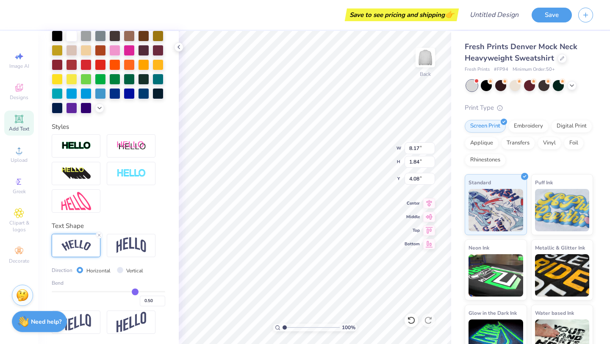
type input "0.41"
type input "0.32"
type input "0.27"
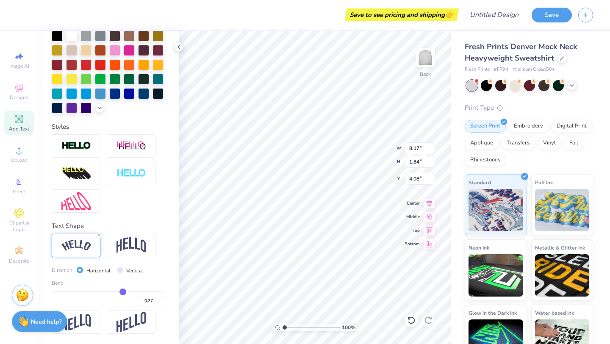
type input "0.22"
type input "0.17"
type input "0.12"
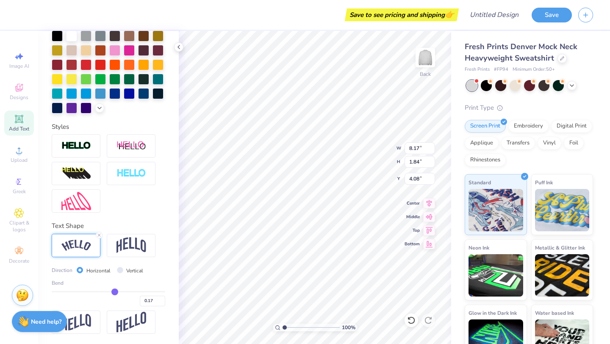
type input "0.12"
type input "0.07"
type input "0.02"
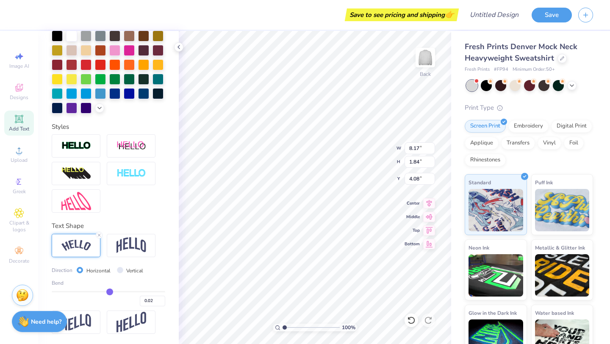
type input "-0.03"
type input "-0.07"
type input "-0.1"
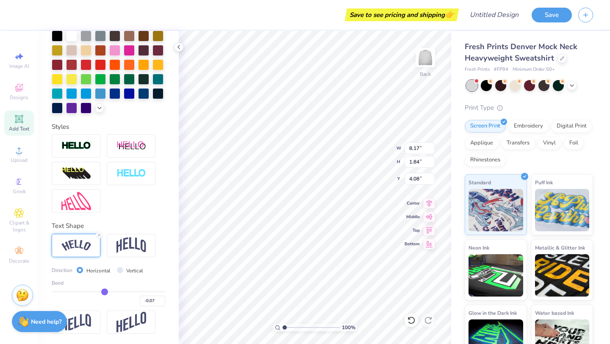
type input "-0.10"
type input "-0.12"
type input "-0.14"
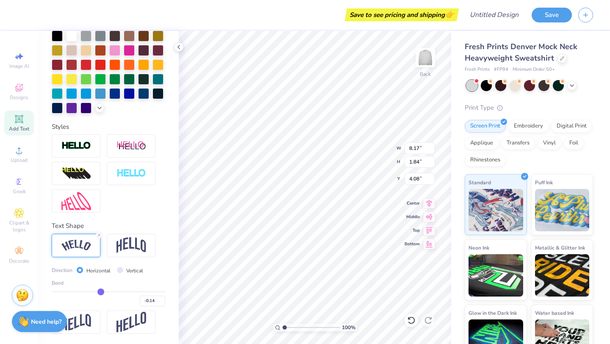
type input "-0.15"
type input "-0.16"
type input "-0.17"
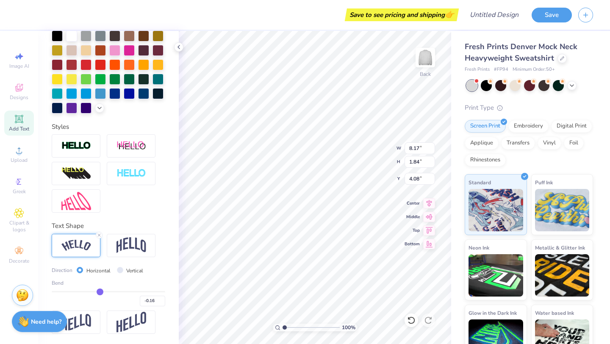
type input "-0.17"
type input "-0.18"
type input "-0.19"
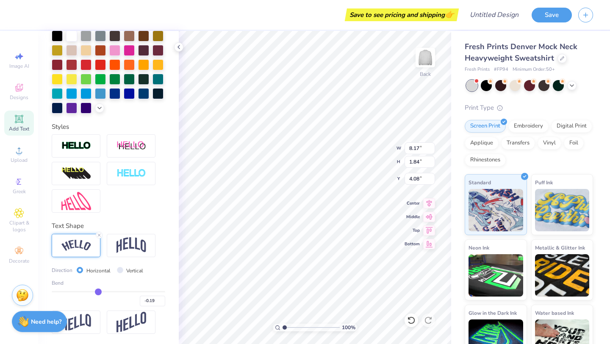
type input "-0.18"
type input "-0.17"
drag, startPoint x: 135, startPoint y: 292, endPoint x: 108, endPoint y: 294, distance: 27.3
click at [108, 292] on input "range" at bounding box center [109, 291] width 114 height 1
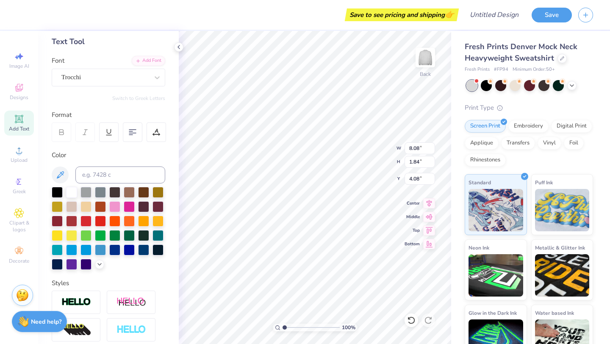
scroll to position [0, 0]
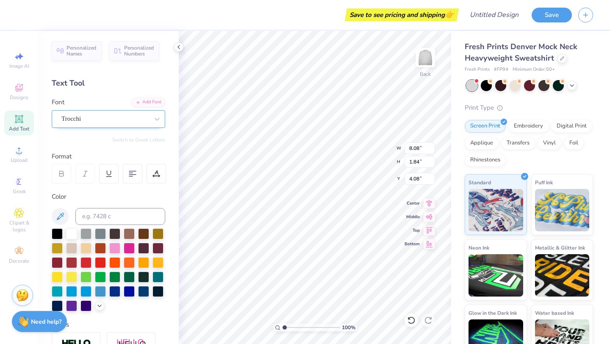
click at [108, 117] on div "Trocchi" at bounding box center [105, 118] width 89 height 13
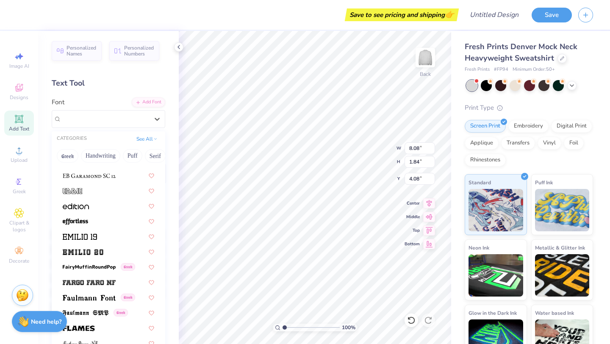
scroll to position [1803, 0]
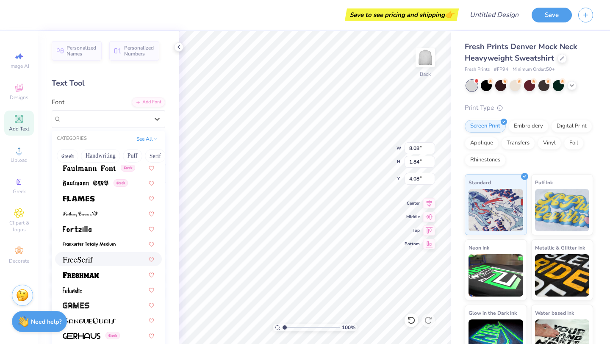
click at [92, 257] on img at bounding box center [78, 260] width 31 height 6
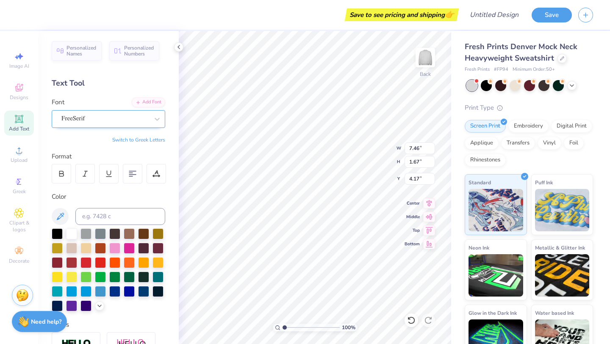
click at [120, 115] on div "FreeSerif" at bounding box center [105, 118] width 89 height 13
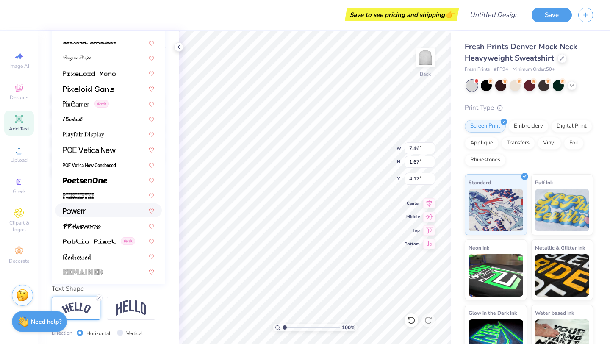
scroll to position [3517, 0]
click at [102, 130] on span at bounding box center [84, 133] width 42 height 9
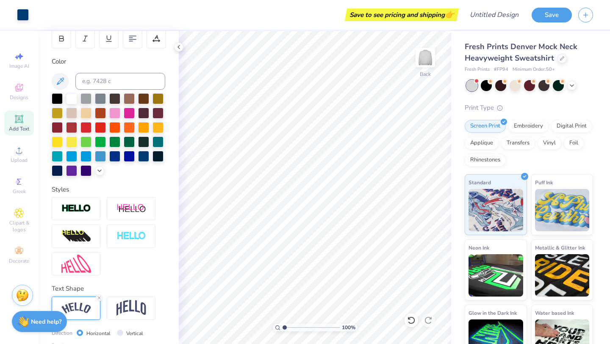
click at [18, 124] on div "Add Text" at bounding box center [19, 123] width 30 height 25
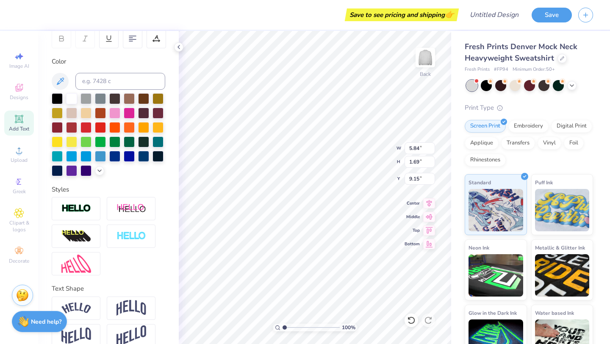
scroll to position [0, 2]
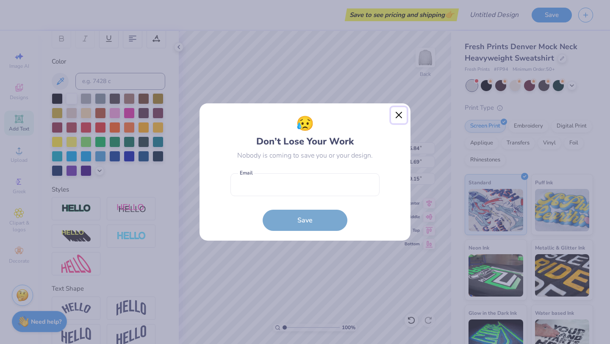
click at [402, 112] on button "Close" at bounding box center [399, 115] width 16 height 16
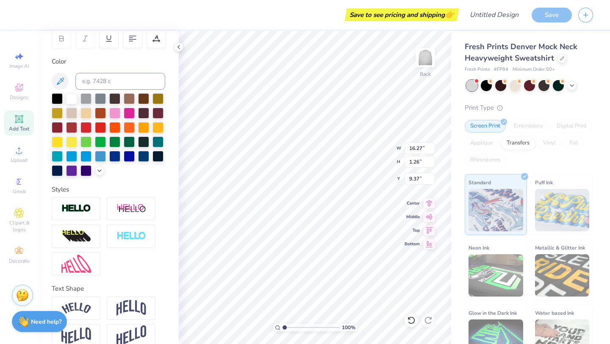
scroll to position [0, 4]
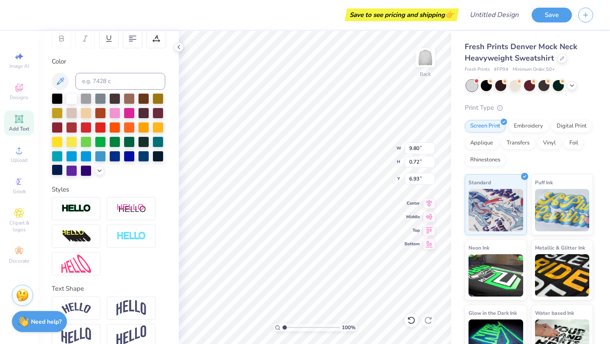
click at [54, 174] on div at bounding box center [57, 169] width 11 height 11
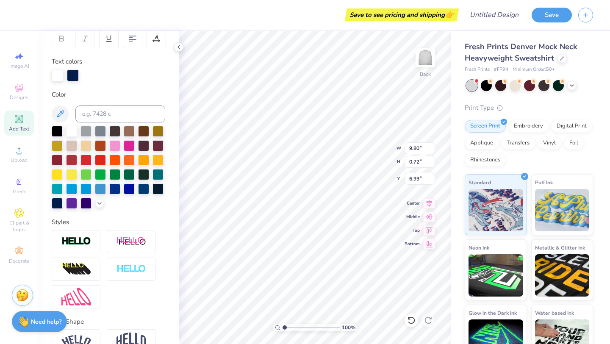
scroll to position [0, 2]
click at [145, 191] on div at bounding box center [143, 188] width 11 height 11
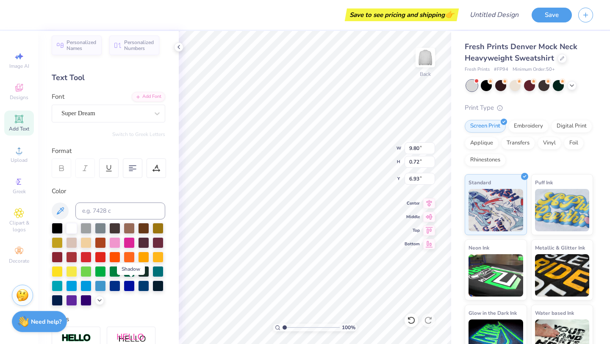
scroll to position [0, 0]
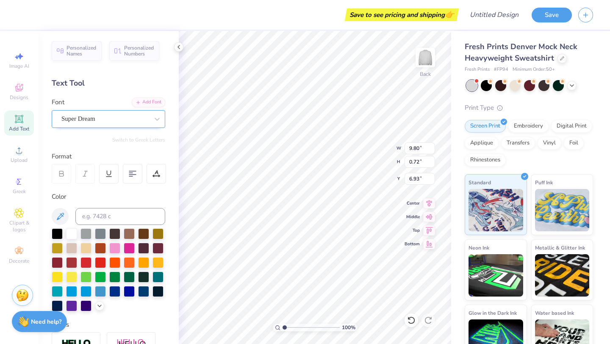
click at [92, 118] on div "Super Dream" at bounding box center [105, 118] width 89 height 13
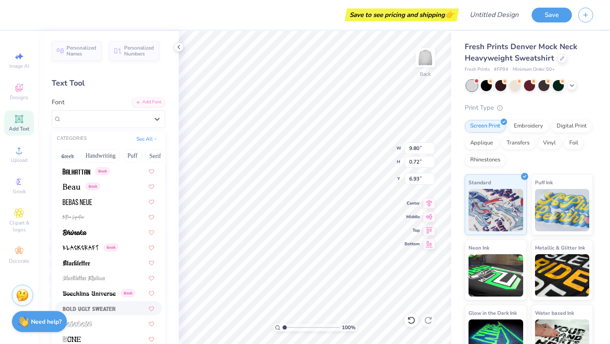
scroll to position [380, 0]
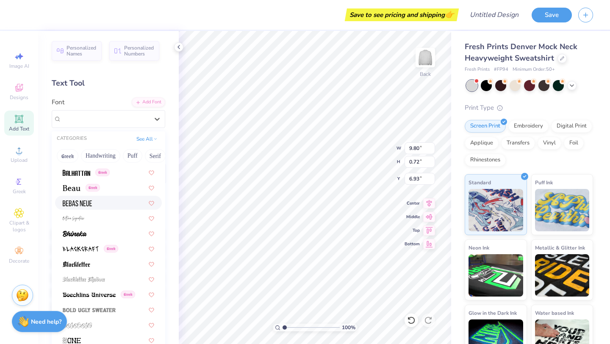
click at [112, 208] on div at bounding box center [108, 203] width 107 height 14
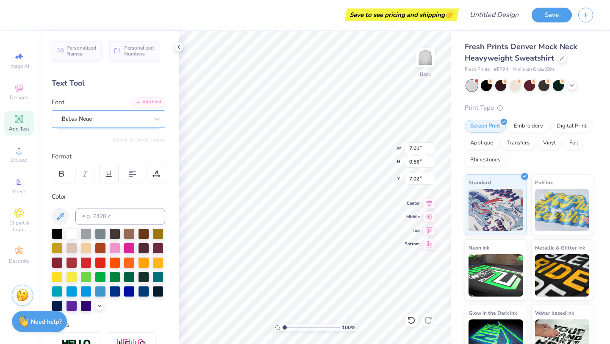
click at [98, 117] on div "Bebas Neue" at bounding box center [105, 118] width 89 height 13
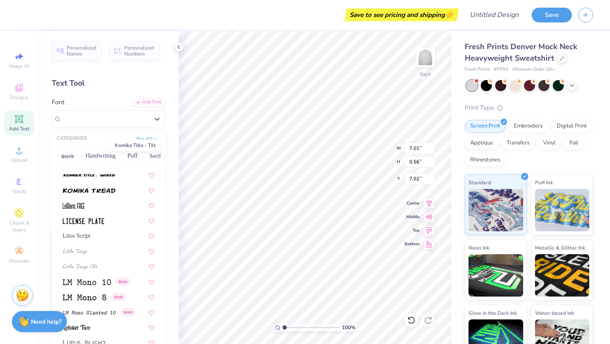
scroll to position [2771, 0]
click at [103, 233] on div "Litos Script" at bounding box center [109, 236] width 92 height 9
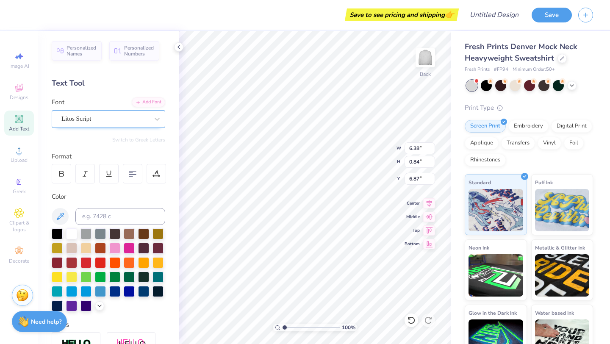
click at [89, 118] on div "Litos Script" at bounding box center [105, 118] width 89 height 13
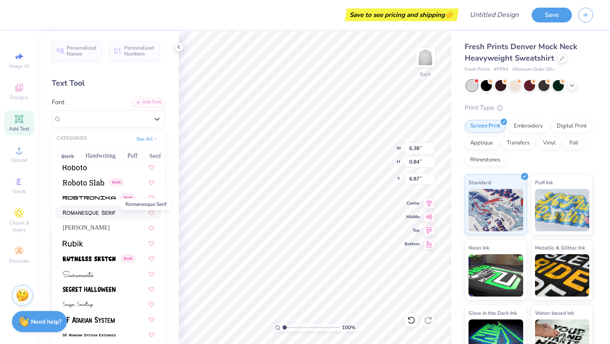
scroll to position [3841, 0]
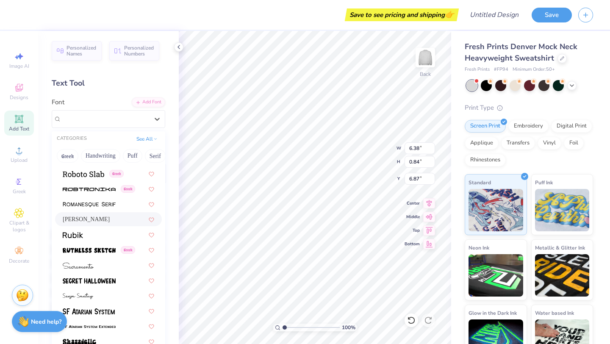
click at [83, 220] on div "Rondal" at bounding box center [109, 219] width 92 height 9
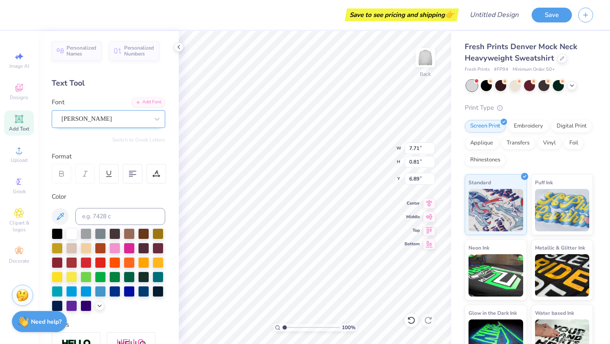
click at [89, 114] on div at bounding box center [104, 118] width 87 height 11
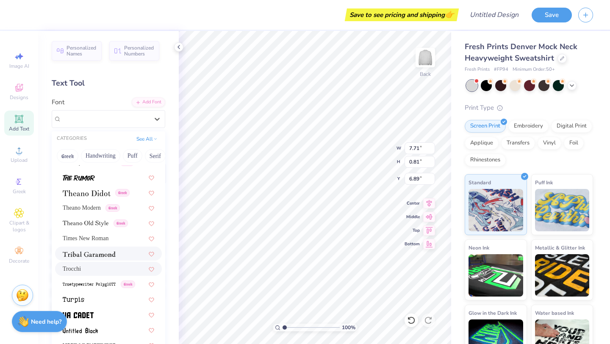
scroll to position [4355, 0]
click at [86, 192] on img at bounding box center [87, 194] width 48 height 6
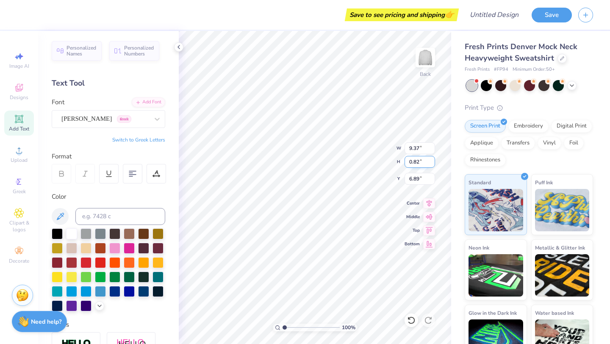
click at [431, 161] on input "0.82" at bounding box center [420, 162] width 31 height 12
click at [431, 161] on input "0.83" at bounding box center [420, 162] width 31 height 12
click at [431, 161] on input "0.84" at bounding box center [420, 162] width 31 height 12
click at [431, 161] on input "0.85" at bounding box center [420, 162] width 31 height 12
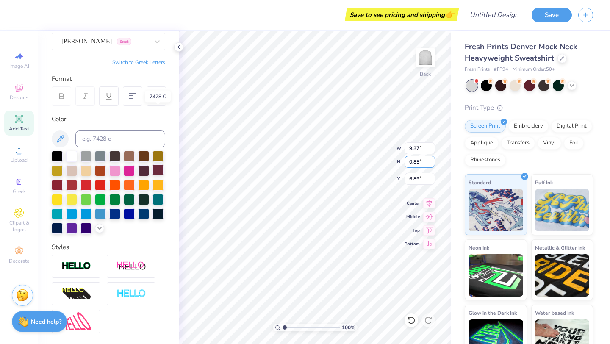
scroll to position [148, 0]
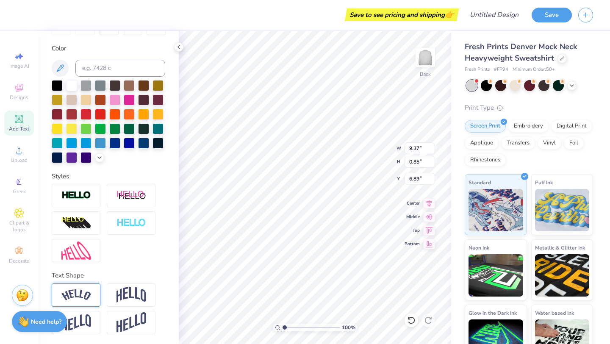
click at [82, 304] on div at bounding box center [76, 294] width 49 height 23
click at [98, 283] on icon at bounding box center [99, 284] width 5 height 5
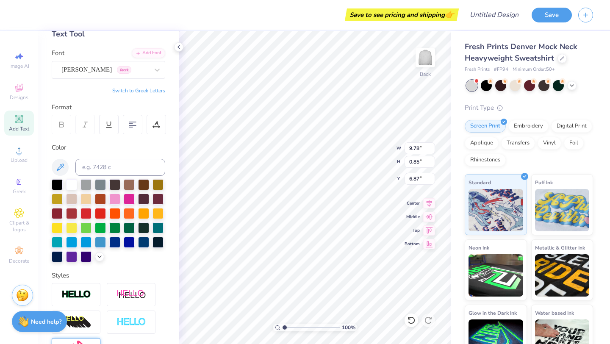
scroll to position [49, 0]
click at [63, 168] on icon at bounding box center [60, 168] width 10 height 10
click at [64, 167] on icon at bounding box center [60, 168] width 10 height 10
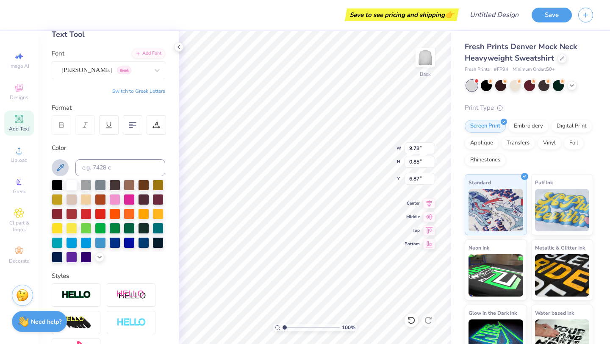
click at [64, 167] on icon at bounding box center [60, 168] width 10 height 10
click at [114, 76] on div "Theano Didot Greek" at bounding box center [105, 70] width 89 height 13
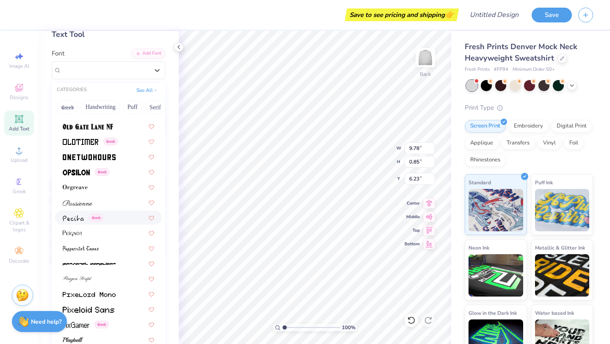
scroll to position [3378, 0]
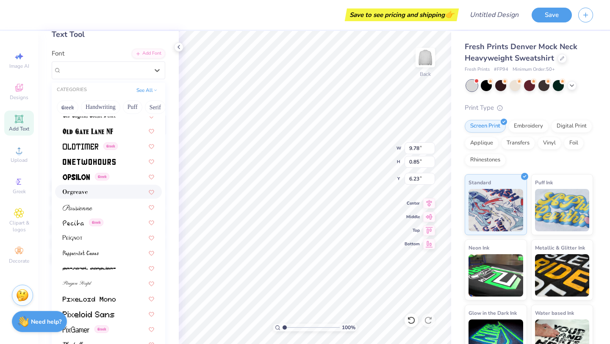
click at [94, 189] on div at bounding box center [109, 191] width 92 height 9
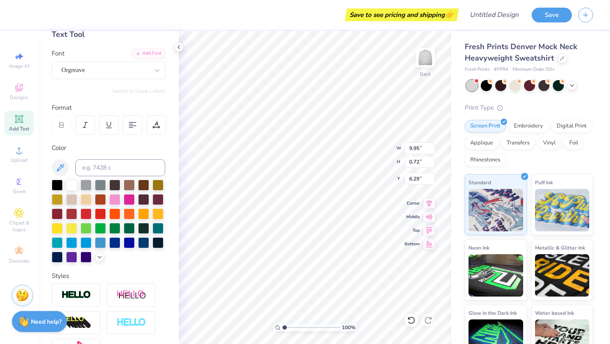
scroll to position [0, 0]
click at [117, 72] on div "Orgreave" at bounding box center [105, 70] width 89 height 13
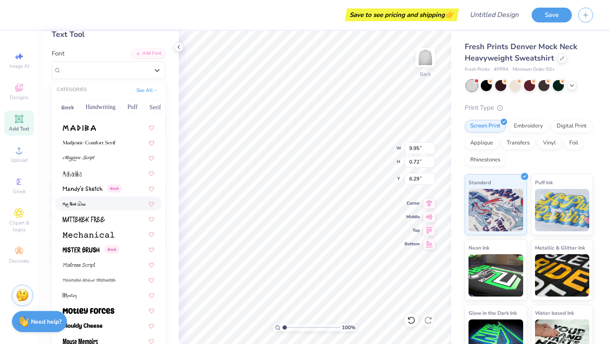
scroll to position [2970, 0]
click at [99, 138] on span at bounding box center [89, 142] width 53 height 9
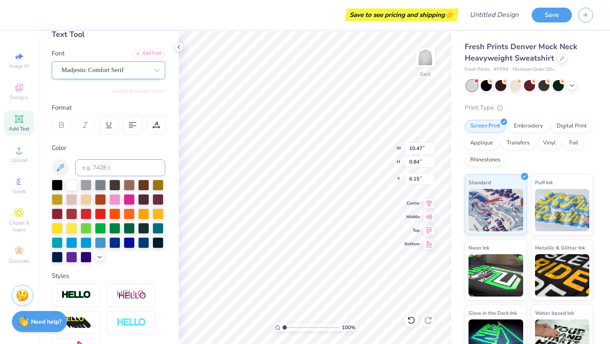
click at [108, 66] on div "Madjestic Comfort Serif" at bounding box center [105, 70] width 89 height 13
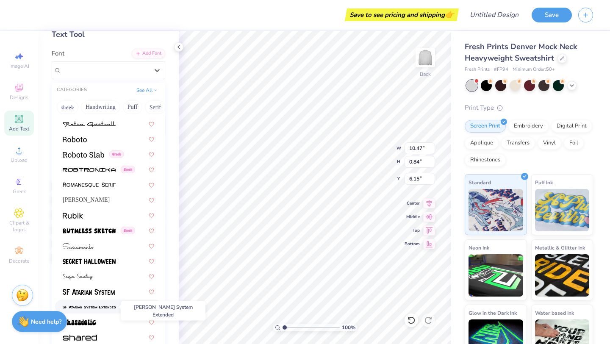
scroll to position [3816, 0]
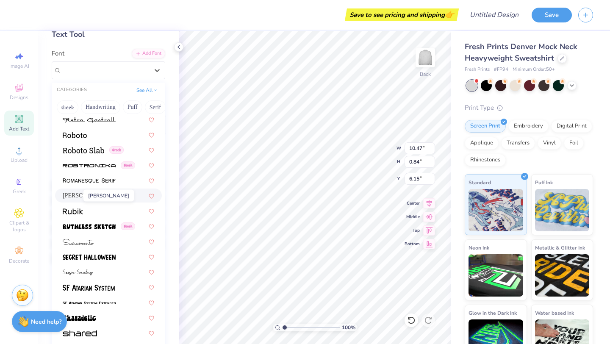
click at [78, 197] on span "Rondal" at bounding box center [86, 195] width 47 height 9
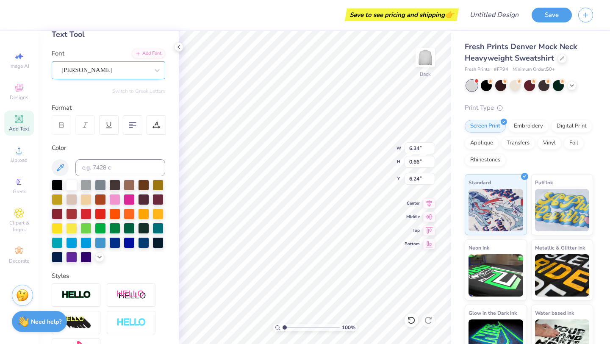
click at [89, 67] on div "Rondal" at bounding box center [105, 70] width 89 height 13
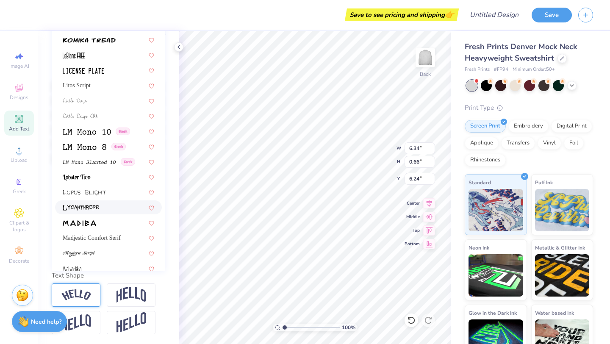
scroll to position [2764, 0]
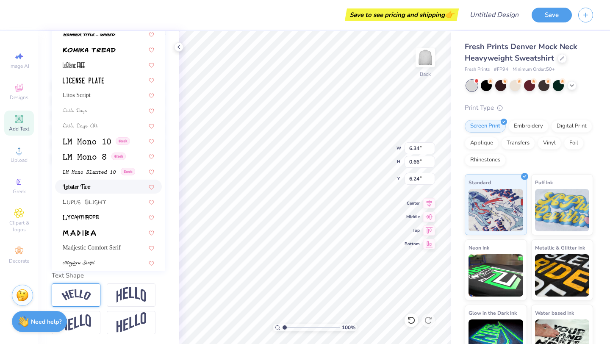
click at [108, 181] on div at bounding box center [108, 187] width 107 height 14
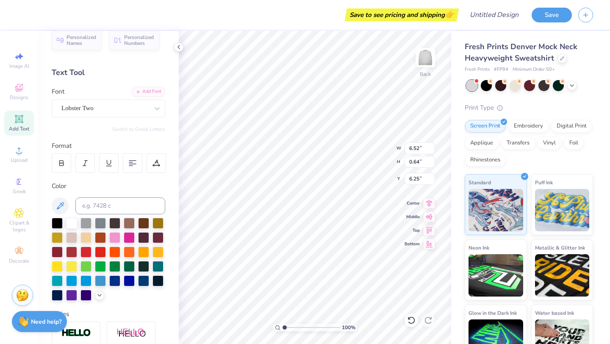
scroll to position [0, 0]
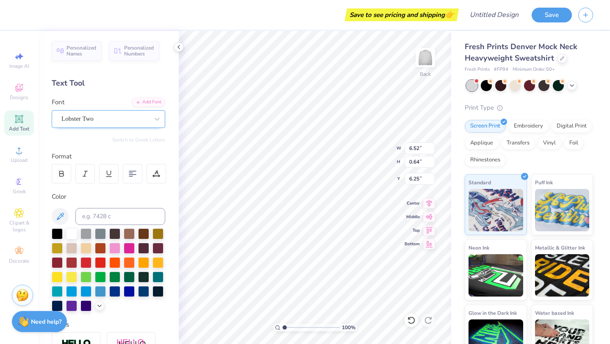
click at [100, 115] on div "Lobster Two" at bounding box center [105, 118] width 89 height 13
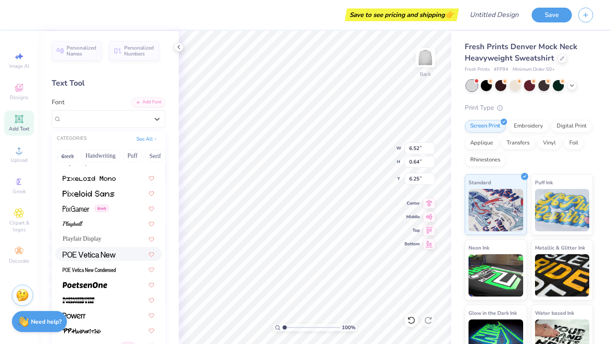
scroll to position [3556, 0]
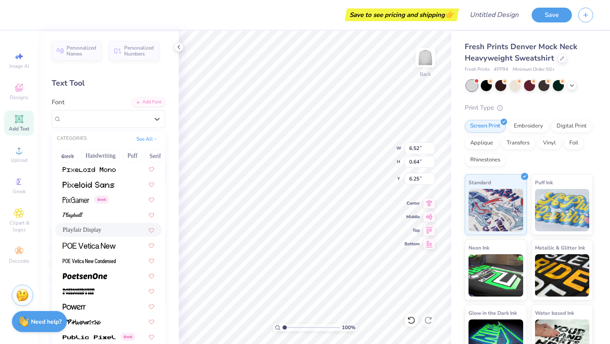
click at [98, 229] on span "Playfair Display" at bounding box center [82, 229] width 39 height 9
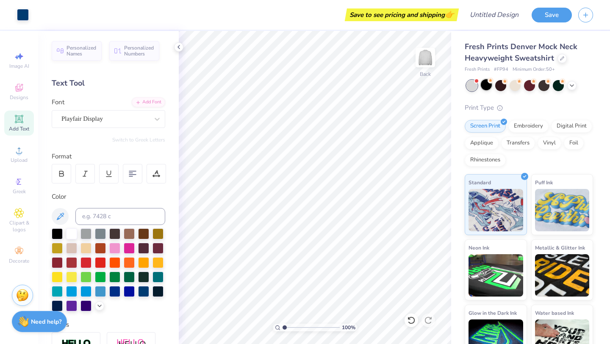
click at [481, 87] on div at bounding box center [486, 84] width 11 height 11
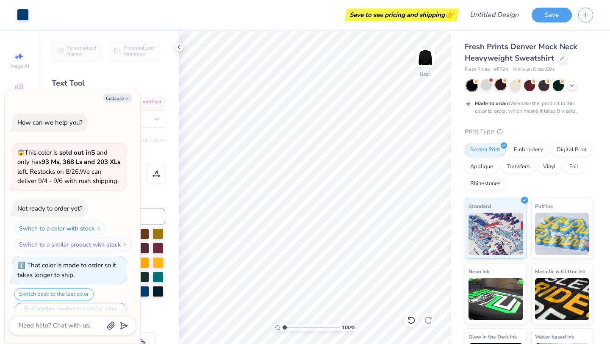
scroll to position [17, 0]
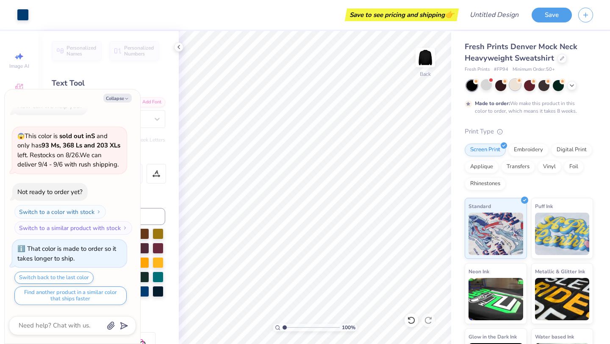
click at [517, 90] on div at bounding box center [515, 84] width 11 height 11
click at [572, 84] on icon at bounding box center [572, 84] width 7 height 7
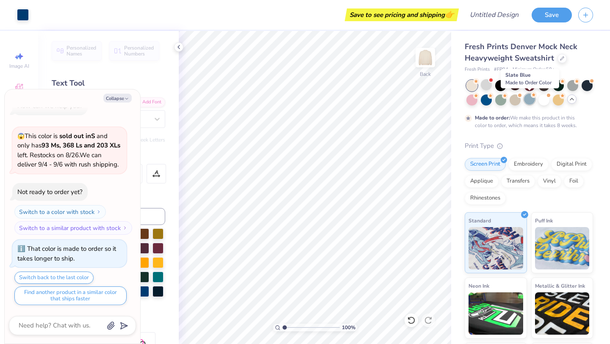
click at [532, 100] on div at bounding box center [529, 99] width 11 height 11
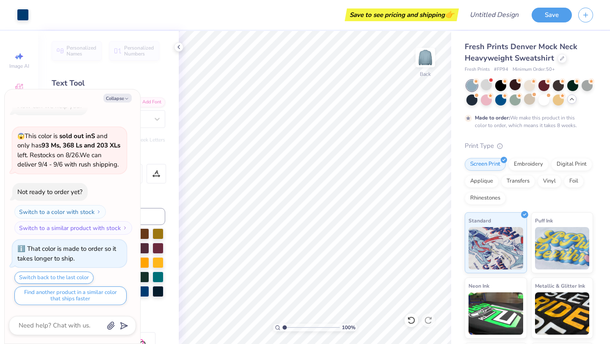
click at [484, 89] on div at bounding box center [486, 84] width 11 height 11
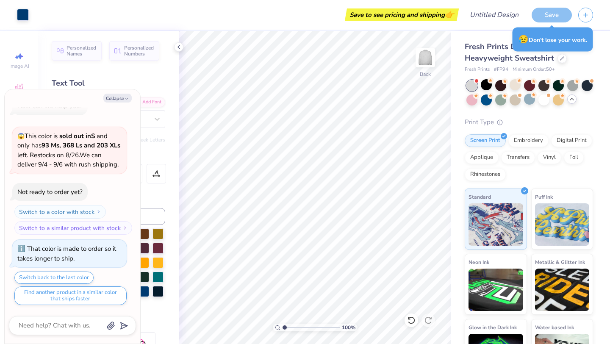
scroll to position [178, 0]
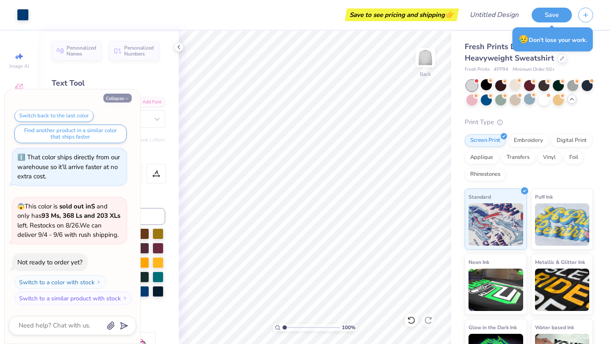
click at [125, 99] on icon "button" at bounding box center [126, 98] width 5 height 5
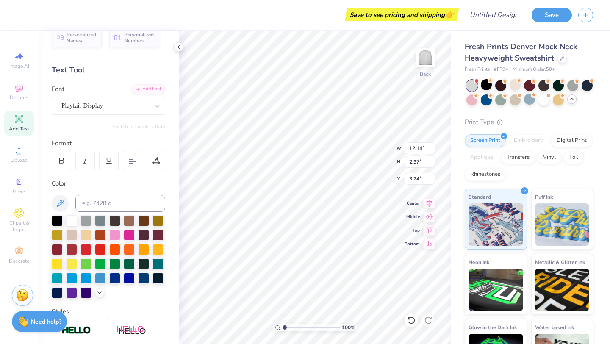
scroll to position [0, 2]
click at [66, 247] on div at bounding box center [71, 248] width 11 height 11
click at [100, 247] on div at bounding box center [100, 248] width 11 height 11
click at [86, 247] on div at bounding box center [86, 248] width 11 height 11
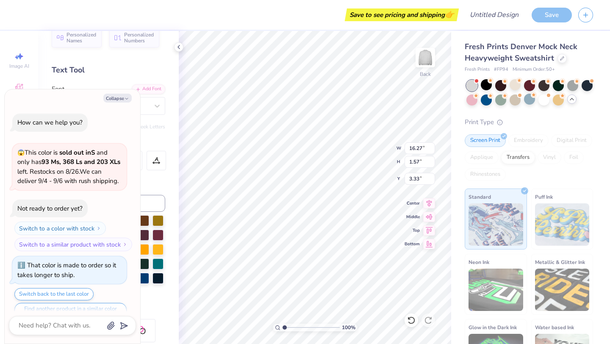
scroll to position [249, 0]
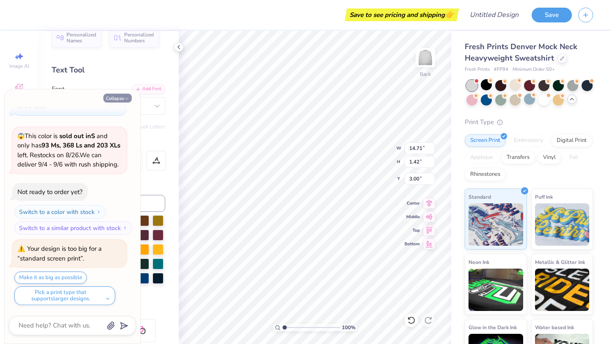
click at [118, 100] on button "Collapse" at bounding box center [117, 98] width 28 height 9
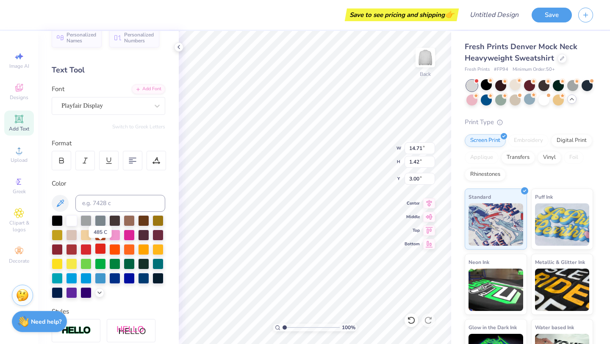
click at [98, 247] on div at bounding box center [100, 248] width 11 height 11
click at [86, 247] on div at bounding box center [86, 248] width 11 height 11
click at [105, 248] on div at bounding box center [100, 248] width 11 height 11
click at [83, 248] on div at bounding box center [86, 248] width 11 height 11
click at [87, 249] on div at bounding box center [86, 248] width 11 height 11
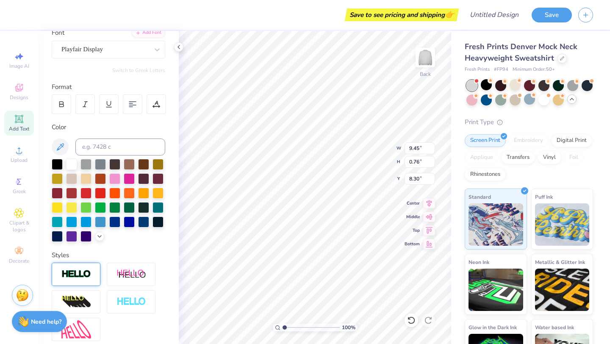
scroll to position [148, 0]
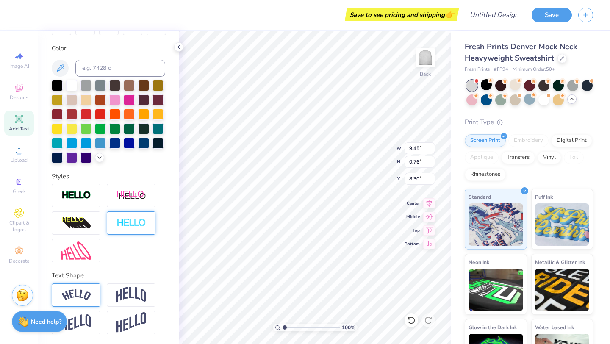
click at [120, 216] on div at bounding box center [131, 222] width 49 height 23
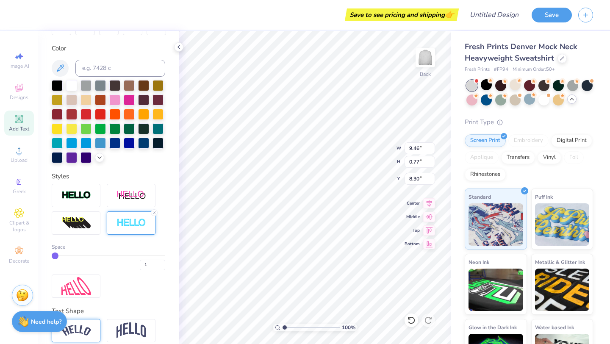
click at [137, 229] on div at bounding box center [131, 222] width 49 height 23
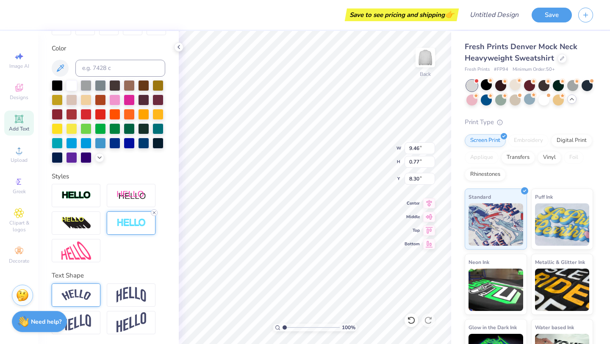
click at [155, 212] on icon at bounding box center [154, 212] width 5 height 5
click at [139, 217] on div at bounding box center [131, 222] width 49 height 23
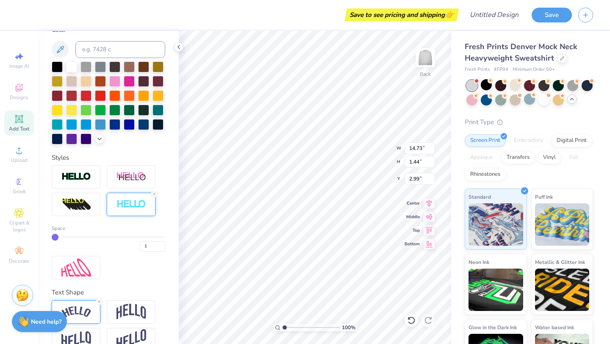
scroll to position [170, 0]
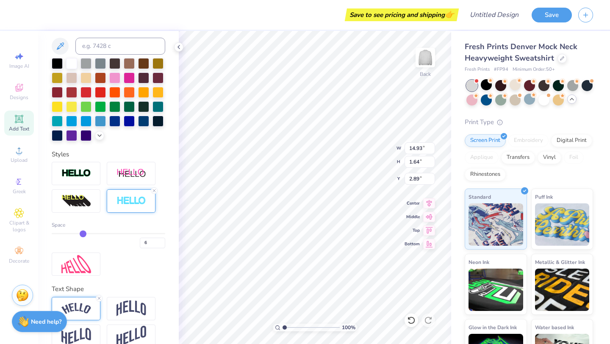
drag, startPoint x: 57, startPoint y: 233, endPoint x: 84, endPoint y: 235, distance: 27.7
click at [84, 234] on input "range" at bounding box center [109, 233] width 114 height 1
click at [85, 234] on input "range" at bounding box center [109, 233] width 114 height 1
click at [83, 186] on div "Space 6" at bounding box center [109, 219] width 114 height 114
click at [83, 174] on img at bounding box center [76, 174] width 30 height 10
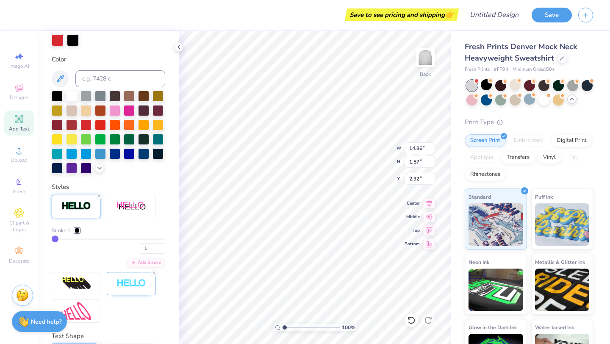
scroll to position [203, 0]
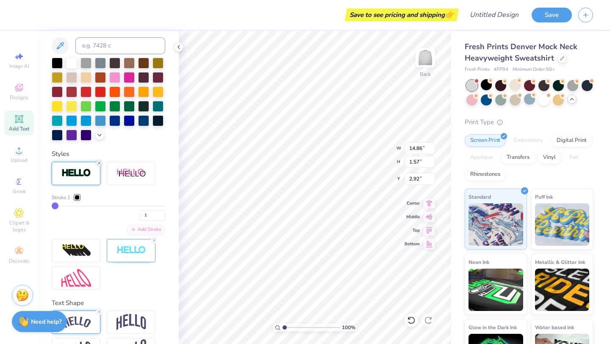
click at [100, 162] on line at bounding box center [99, 163] width 3 height 3
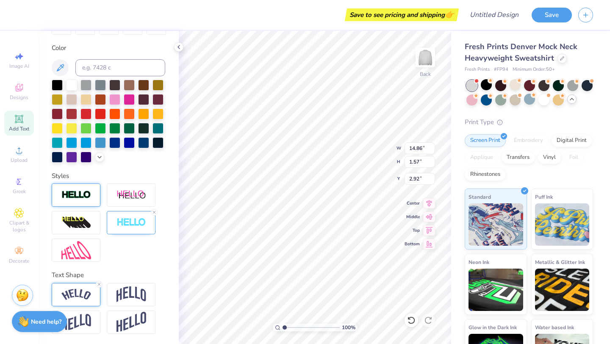
scroll to position [148, 0]
click at [89, 293] on img at bounding box center [76, 294] width 30 height 11
click at [154, 213] on line at bounding box center [154, 212] width 3 height 3
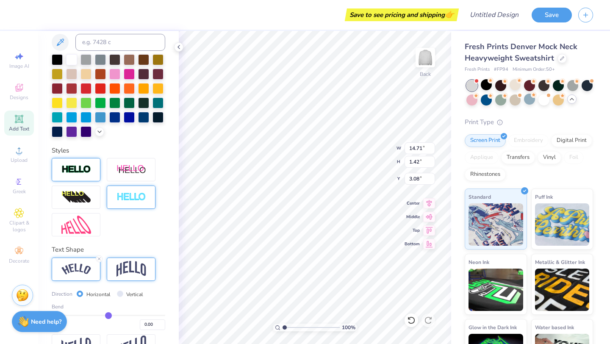
click at [126, 259] on div at bounding box center [131, 269] width 49 height 23
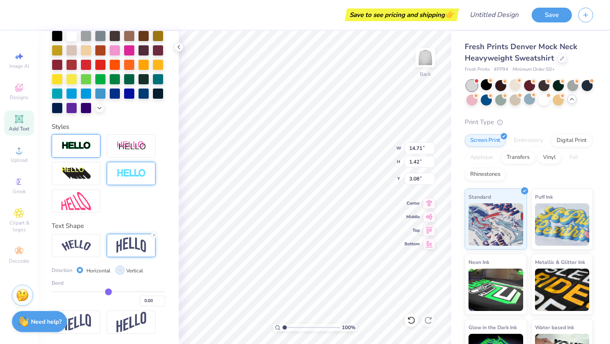
click at [119, 272] on input "Vertical" at bounding box center [120, 270] width 6 height 6
click at [81, 269] on input "Horizontal" at bounding box center [80, 270] width 6 height 6
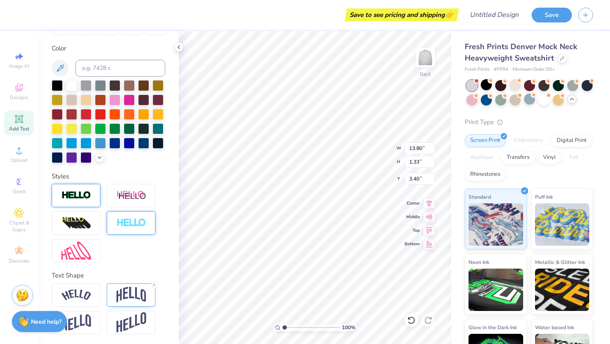
scroll to position [0, 3]
click at [22, 131] on span "Add Text" at bounding box center [19, 128] width 20 height 7
click at [97, 115] on div at bounding box center [100, 113] width 11 height 11
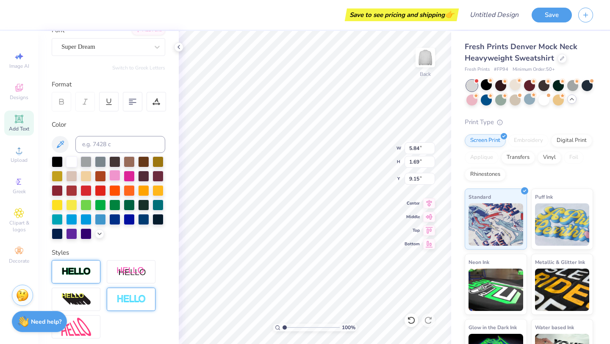
scroll to position [42, 0]
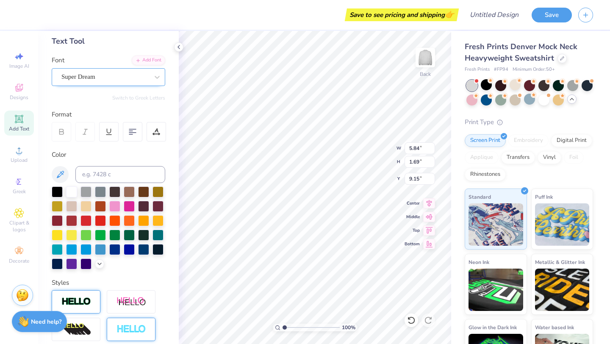
click at [112, 78] on div "Super Dream" at bounding box center [105, 76] width 89 height 13
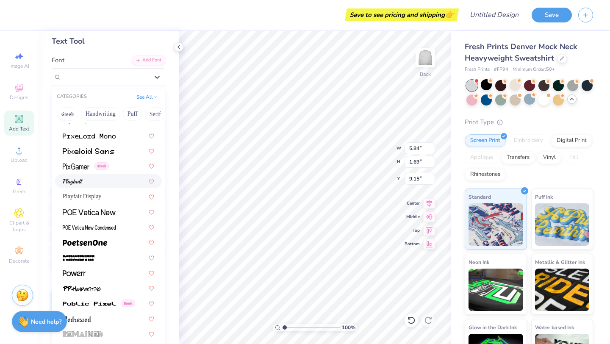
scroll to position [3548, 0]
click at [118, 200] on div "Playfair Display" at bounding box center [109, 196] width 92 height 9
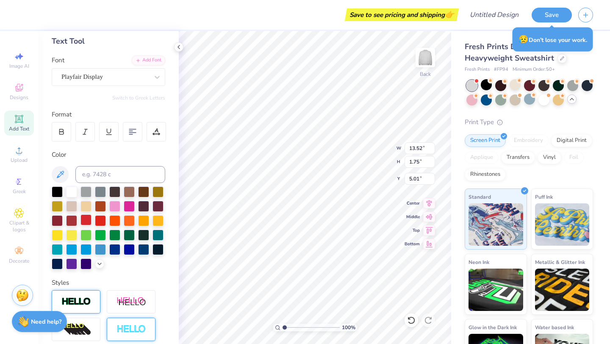
click at [87, 220] on div at bounding box center [86, 219] width 11 height 11
click at [72, 190] on div at bounding box center [71, 191] width 11 height 11
click at [88, 222] on div at bounding box center [86, 219] width 11 height 11
click at [73, 193] on div at bounding box center [71, 191] width 11 height 11
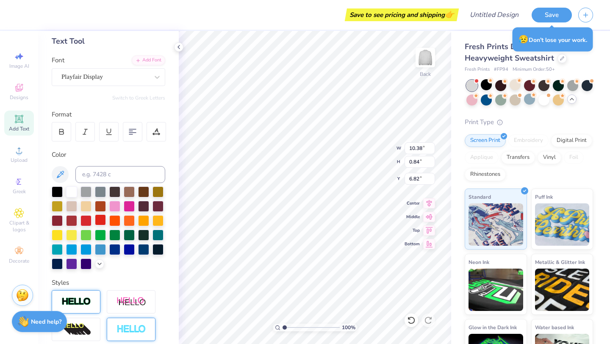
click at [95, 218] on div at bounding box center [100, 219] width 11 height 11
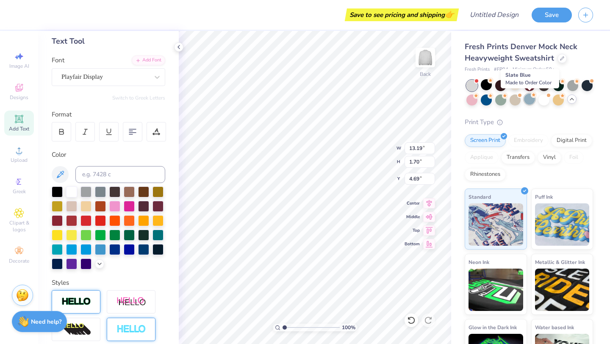
click at [530, 98] on div at bounding box center [529, 99] width 11 height 11
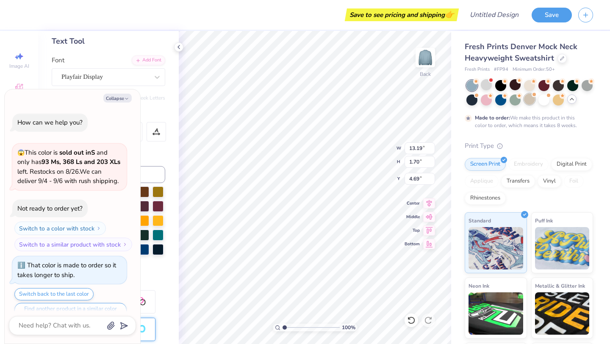
scroll to position [319, 0]
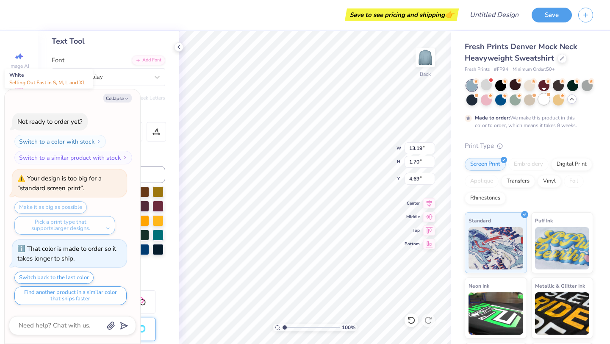
click at [548, 103] on div at bounding box center [544, 99] width 11 height 11
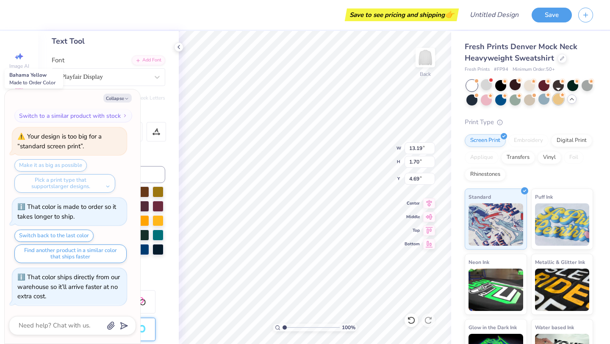
scroll to position [471, 0]
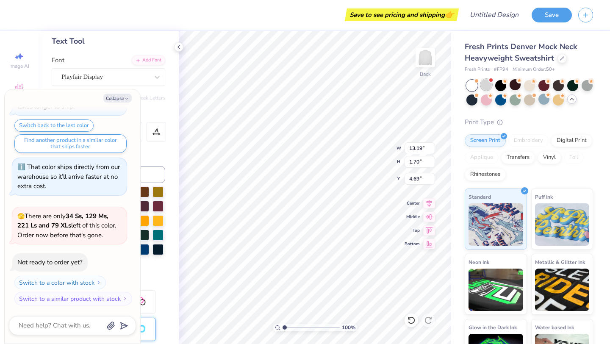
click at [486, 87] on div at bounding box center [486, 84] width 11 height 11
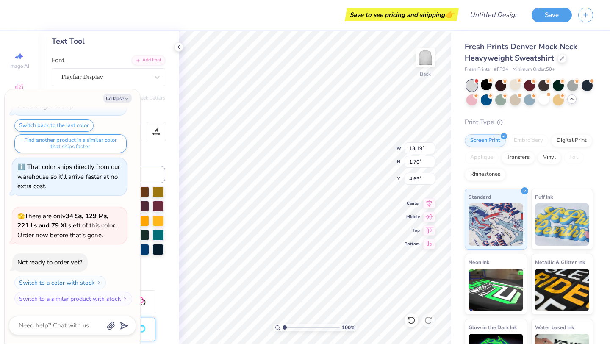
scroll to position [591, 0]
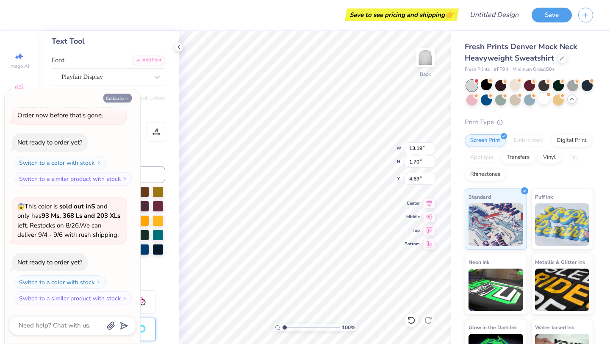
click at [120, 98] on button "Collapse" at bounding box center [117, 98] width 28 height 9
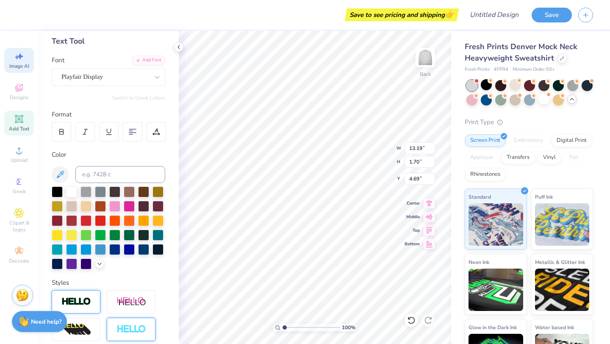
click at [22, 65] on span "Image AI" at bounding box center [19, 66] width 20 height 7
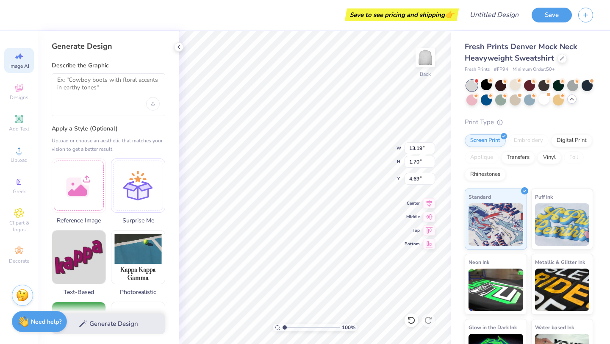
click at [117, 106] on div at bounding box center [109, 94] width 114 height 43
click at [108, 89] on textarea at bounding box center [108, 86] width 103 height 21
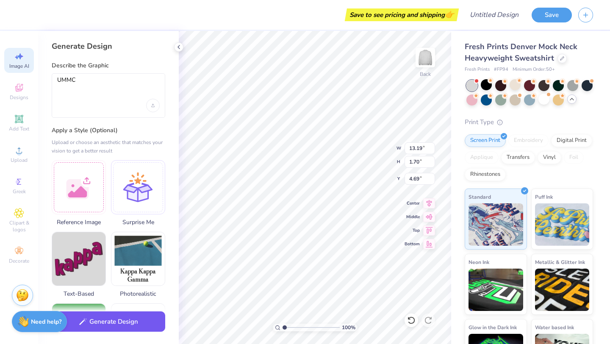
click at [127, 317] on button "Generate Design" at bounding box center [109, 321] width 114 height 21
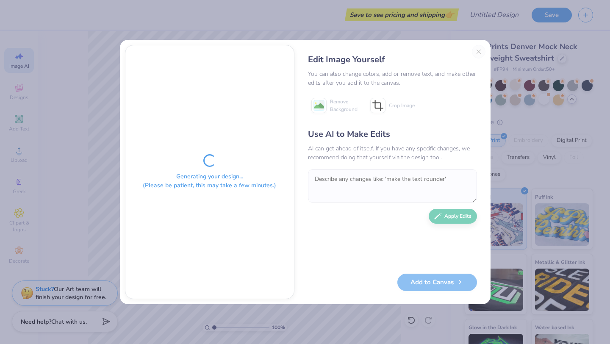
click at [479, 47] on div "Edit Image Yourself You can also change colors, add or remove text, and make ot…" at bounding box center [393, 172] width 186 height 254
click at [478, 54] on div "Edit Image Yourself You can also change colors, add or remove text, and make ot…" at bounding box center [393, 172] width 186 height 254
click at [478, 48] on div "Edit Image Yourself You can also change colors, add or remove text, and make ot…" at bounding box center [393, 172] width 186 height 254
click at [380, 29] on div "Generating your design... (Please be patient, this may take a few minutes.) Edi…" at bounding box center [305, 172] width 610 height 344
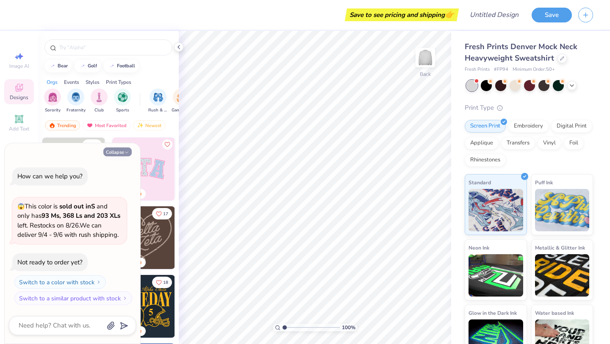
click at [114, 150] on button "Collapse" at bounding box center [117, 151] width 28 height 9
type textarea "x"
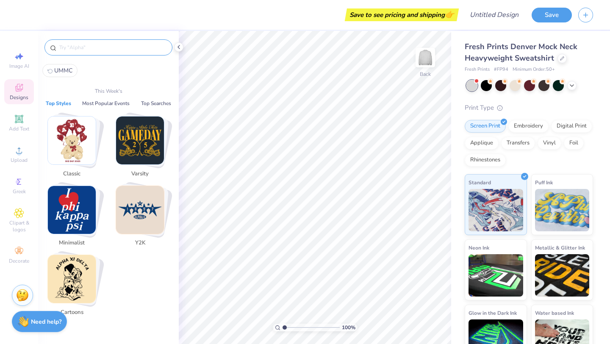
click at [101, 48] on input "text" at bounding box center [112, 47] width 108 height 8
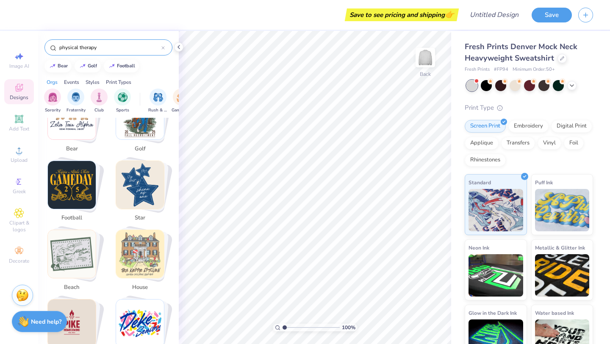
scroll to position [141, 0]
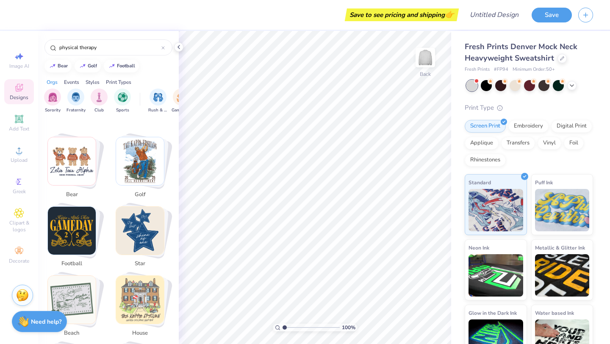
drag, startPoint x: 162, startPoint y: 103, endPoint x: 86, endPoint y: 100, distance: 76.8
click at [86, 100] on div "Sorority Fraternity Club Sports Rush & Bid Game Day Parent's Weekend PR & Gener…" at bounding box center [108, 102] width 141 height 32
click at [110, 81] on div "Print Types" at bounding box center [118, 82] width 25 height 8
click at [62, 161] on img "Stack Card Button bear" at bounding box center [72, 161] width 48 height 48
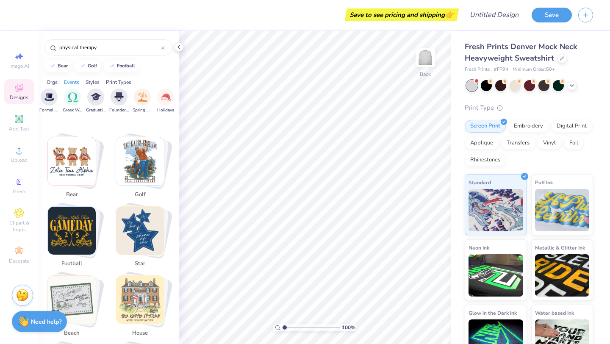
type input "bear"
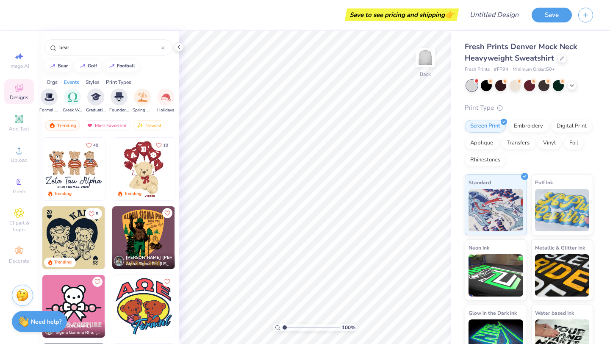
drag, startPoint x: 82, startPoint y: 147, endPoint x: 92, endPoint y: 174, distance: 29.2
click at [92, 174] on div "40 Trending" at bounding box center [74, 169] width 64 height 64
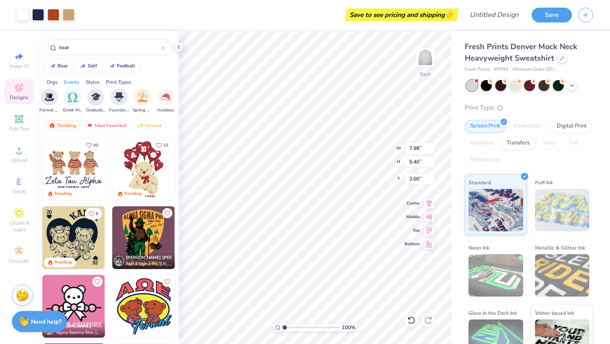
type input "10.50"
type input "7.10"
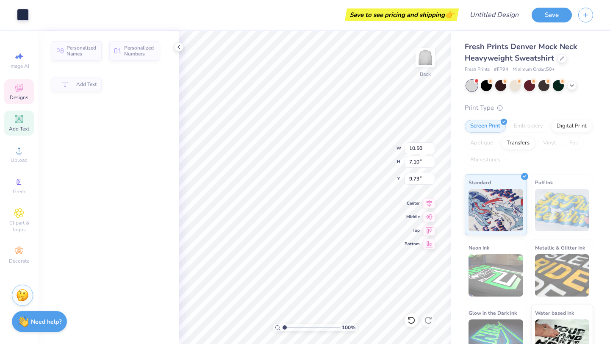
type input "5.90"
type input "0.37"
type input "9.73"
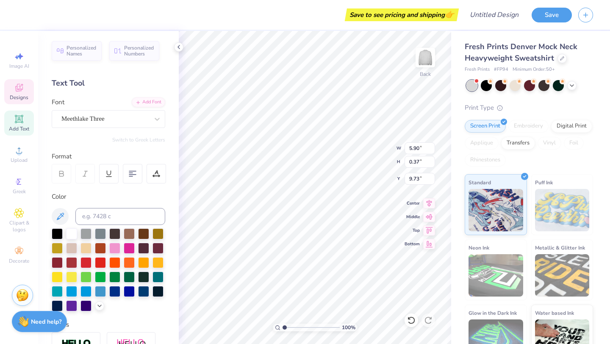
type input "2.58"
type input "4.55"
type input "3.13"
type input "5.33"
type input "2.97"
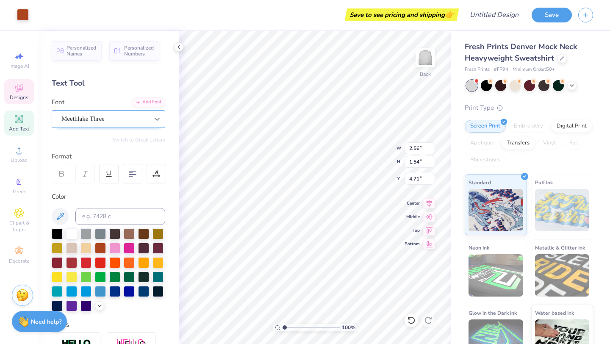
type input "4.37"
type input "3.28"
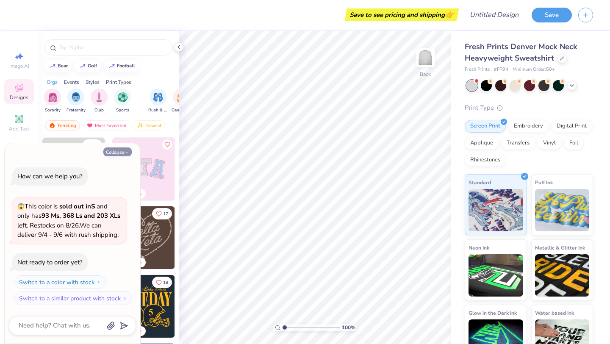
click at [117, 156] on button "Collapse" at bounding box center [117, 151] width 28 height 9
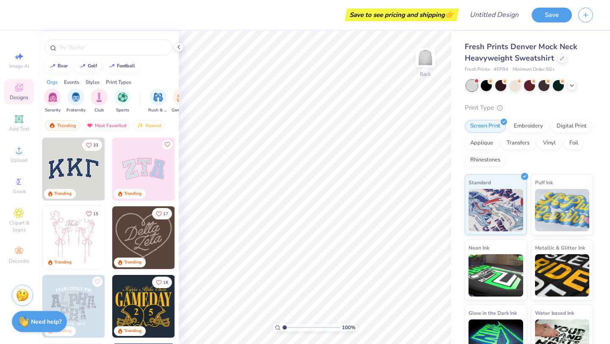
type textarea "x"
click at [19, 116] on icon at bounding box center [19, 119] width 6 height 6
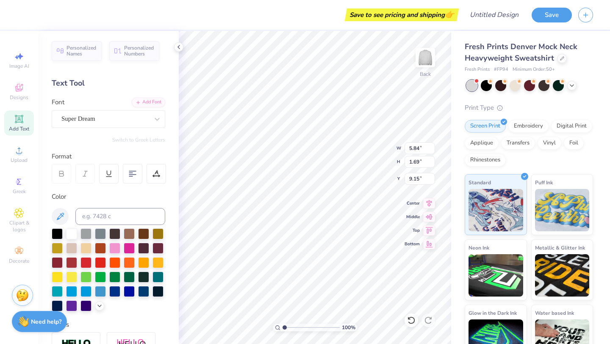
scroll to position [0, 0]
type textarea "UMMC"
click at [130, 119] on div "Super Dream" at bounding box center [105, 118] width 89 height 13
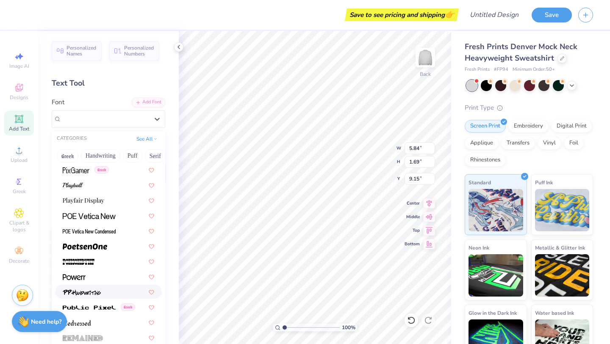
scroll to position [3567, 0]
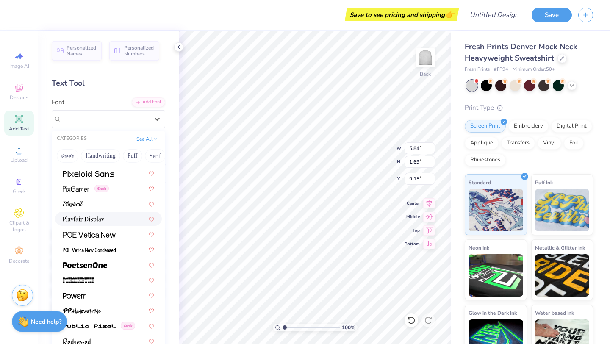
click at [94, 213] on div at bounding box center [108, 219] width 107 height 14
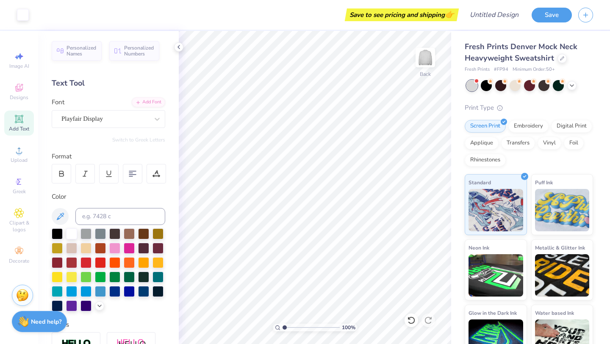
click at [17, 132] on span "Add Text" at bounding box center [19, 128] width 20 height 7
type input "12.19"
type textarea "Doctor of Physical Therapy"
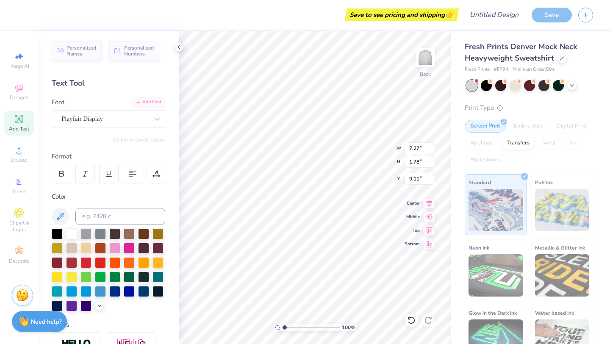
type input "3.84"
type input "10.32"
type input "2.52"
type input "3.85"
type input "16.27"
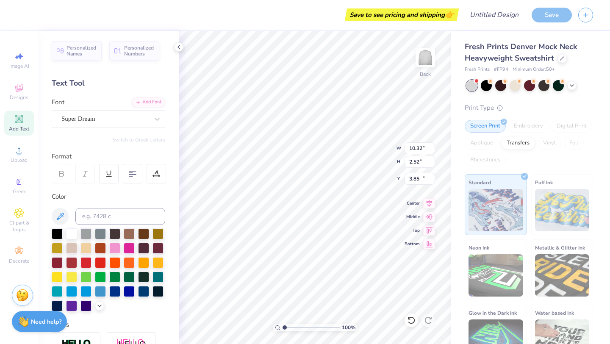
type input "1.20"
type input "12.44"
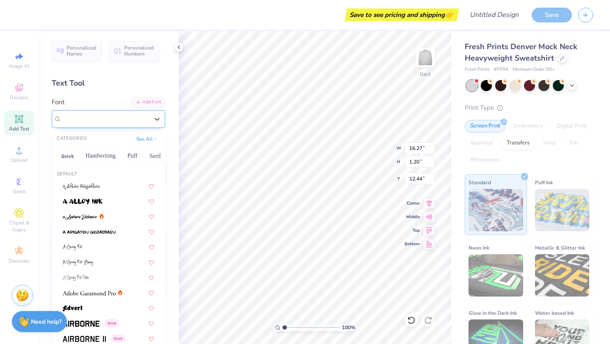
click at [87, 114] on div "Super Dream" at bounding box center [105, 118] width 89 height 13
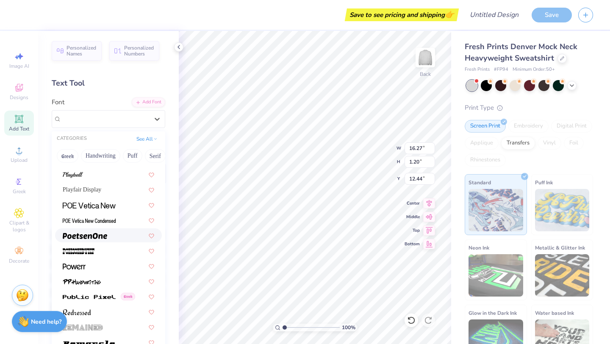
scroll to position [3573, 0]
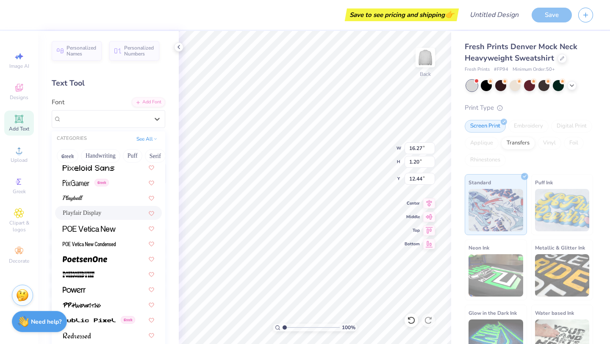
click at [106, 214] on div "Playfair Display" at bounding box center [109, 212] width 92 height 9
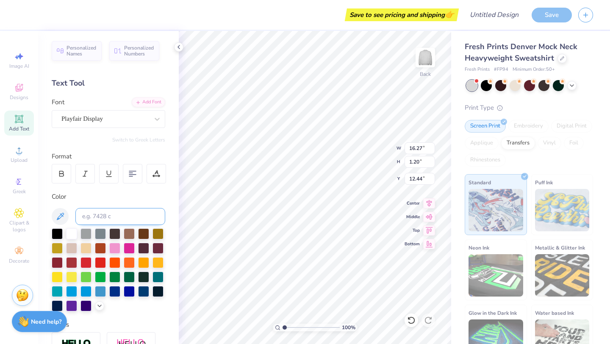
type input "15.53"
type input "1.26"
type input "12.41"
type input "7.00"
type input "10.32"
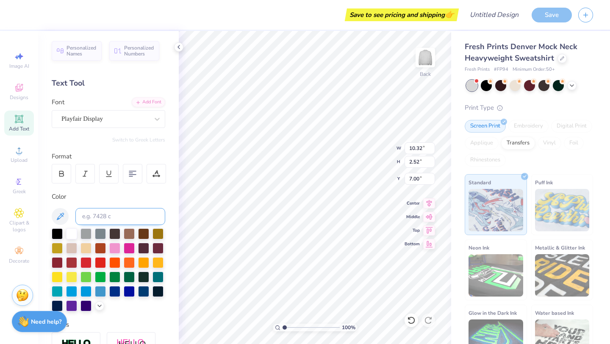
type input "2.52"
type input "3.84"
type input "11.03"
type input "2.69"
type input "15.53"
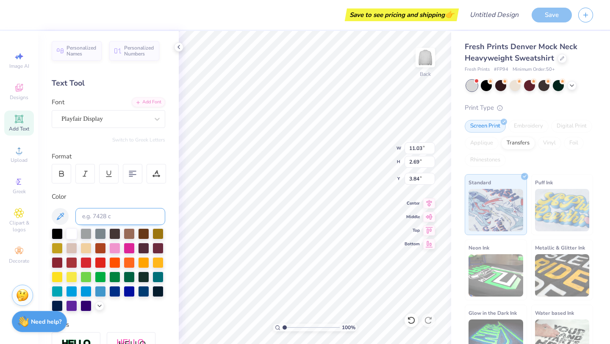
type input "1.26"
click at [142, 291] on div at bounding box center [143, 290] width 11 height 11
type input "6.99"
type input "10.17"
type input "0.82"
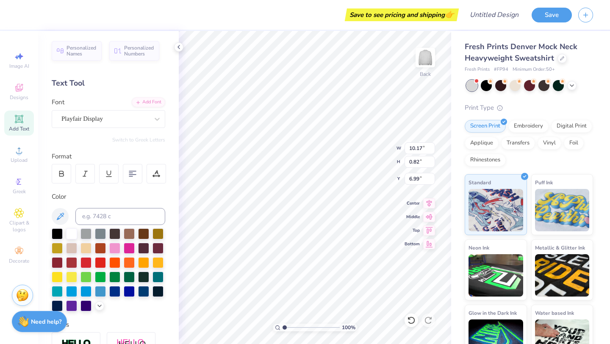
type input "6.84"
type input "11.03"
type input "2.69"
type input "3.83"
click at [144, 292] on div at bounding box center [143, 290] width 11 height 11
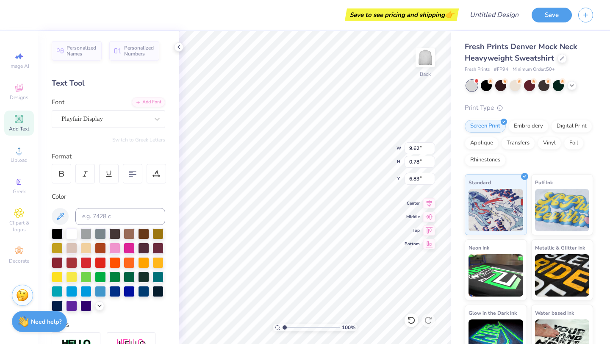
type input "9.62"
type input "0.78"
type input "6.90"
type input "11.01"
type input "0.89"
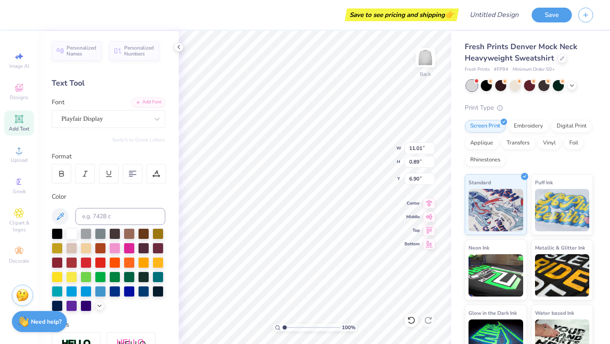
type input "6.91"
type input "10.57"
type input "0.85"
type input "6.85"
type input "10.61"
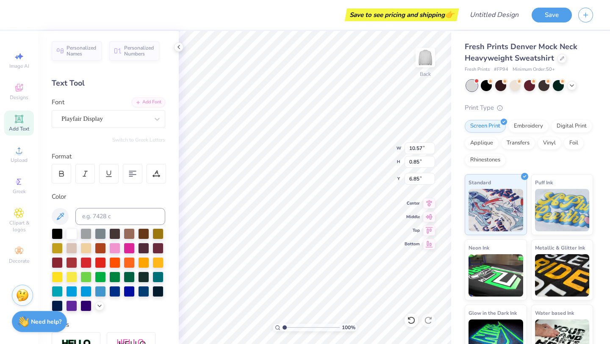
type input "0.86"
type input "10.86"
type input "0.88"
type input "10.90"
type input "6.84"
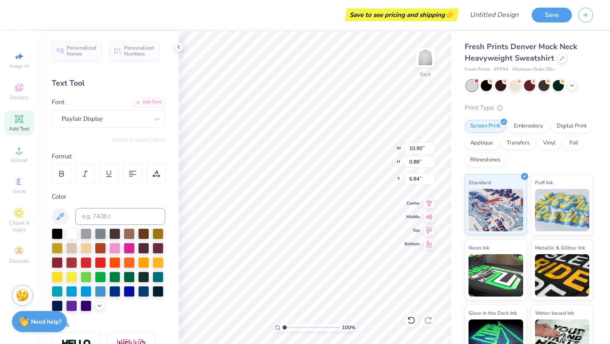
type input "6.91"
type input "11.07"
type input "0.90"
type input "3.83"
type input "6.52"
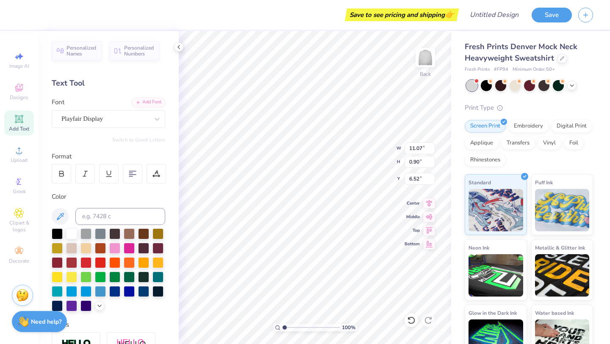
type input "6.80"
type input "9.70"
type input "0.78"
type input "7.11"
type input "3.79"
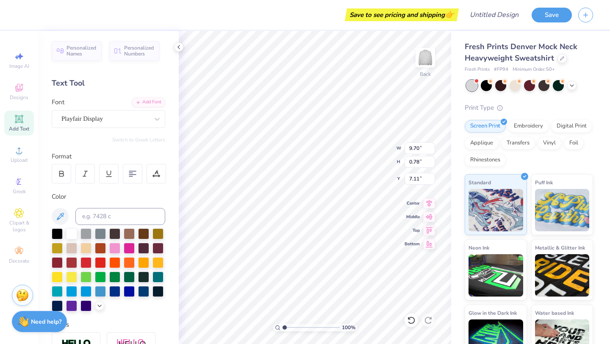
type input "6.96"
type input "9.94"
type input "0.80"
type input "6.72"
type input "9.93"
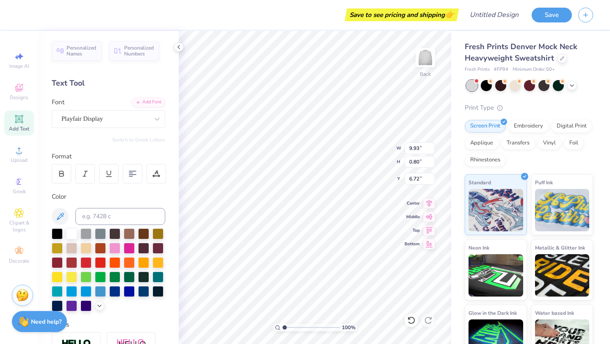
type input "6.79"
type input "9.56"
type input "0.77"
type input "6.82"
type input "6.81"
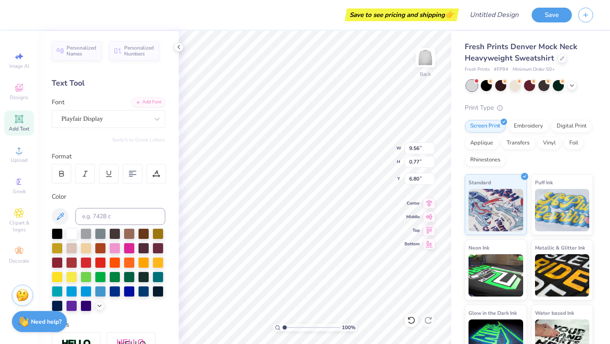
type input "9.87"
type input "0.80"
type input "6.88"
type input "9.43"
type input "0.76"
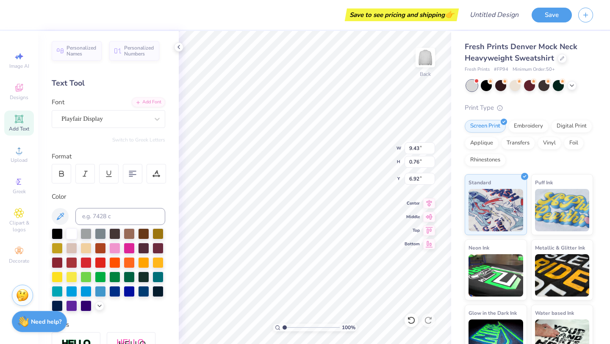
type input "6.92"
type input "9.27"
type input "0.75"
type input "6.93"
type input "7.01"
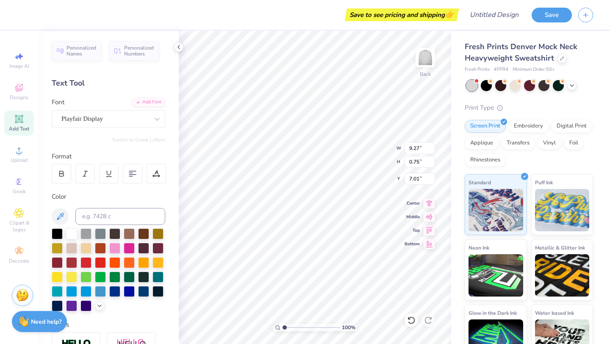
type input "9.39"
type input "0.76"
type input "7.00"
type input "9.61"
type input "0.78"
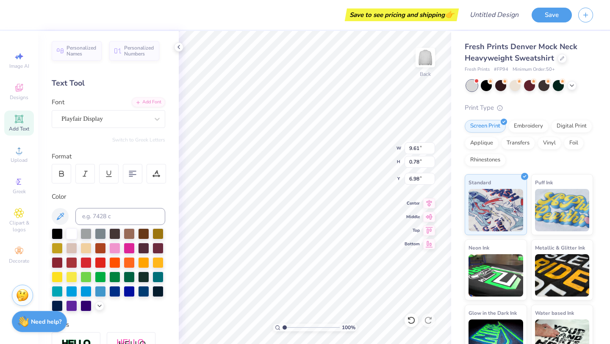
type input "6.98"
type input "12.43"
type input "3.04"
type input "3.45"
type input "10.72"
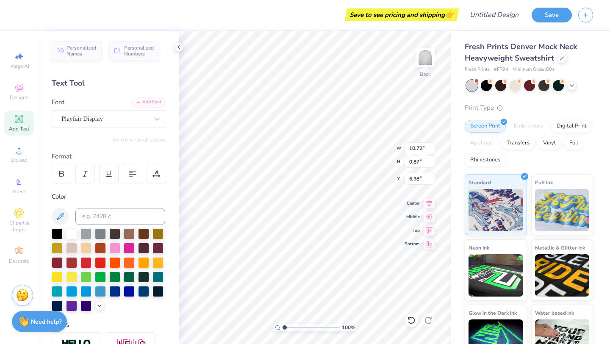
type input "0.87"
type input "7.01"
type input "10.98"
type input "0.89"
